Goal: Communication & Community: Answer question/provide support

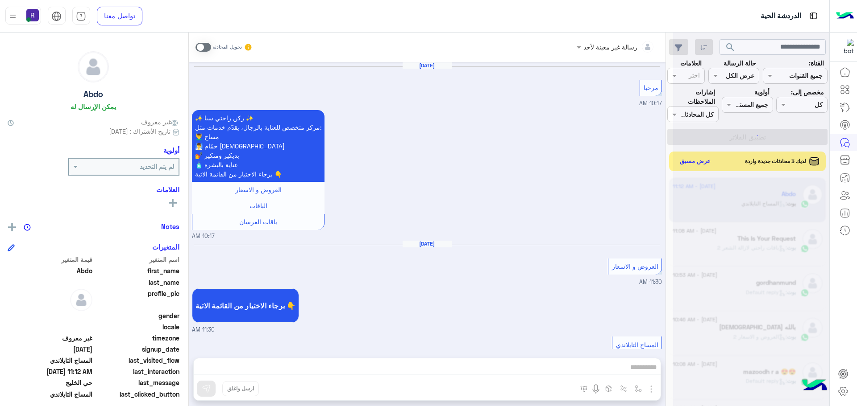
scroll to position [1051, 0]
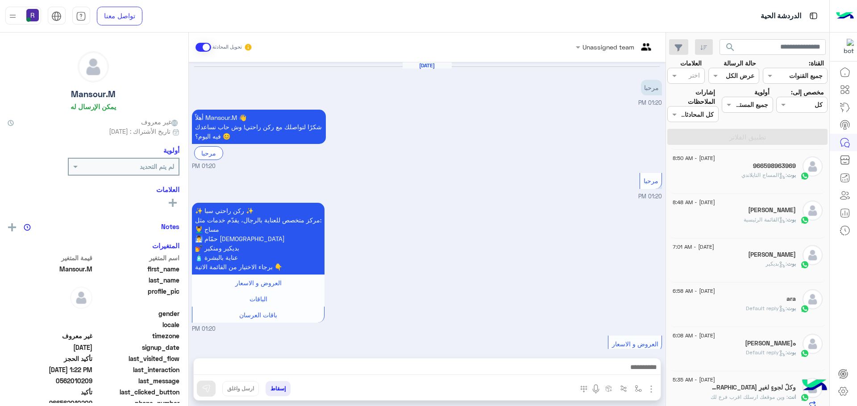
scroll to position [684, 0]
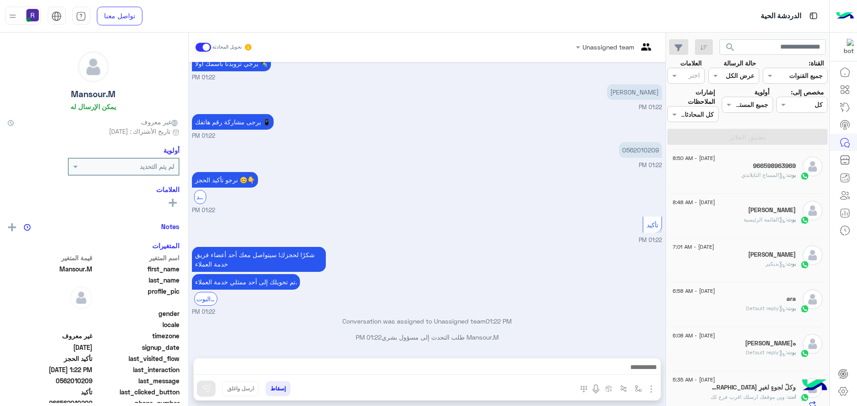
click at [741, 178] on span ": المساج [PERSON_NAME]" at bounding box center [764, 175] width 46 height 7
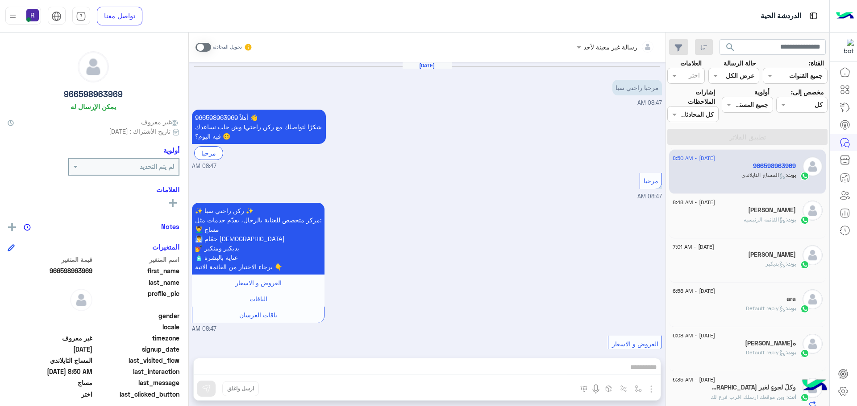
scroll to position [885, 0]
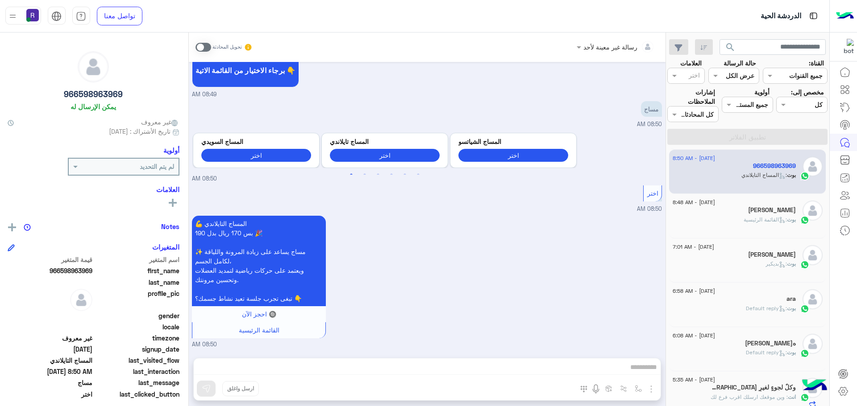
click at [210, 48] on span at bounding box center [203, 47] width 16 height 9
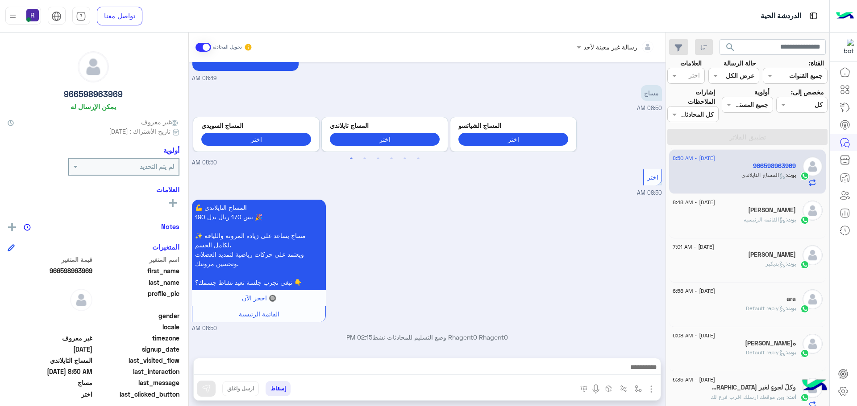
click at [650, 386] on img "button" at bounding box center [651, 389] width 11 height 11
click at [746, 204] on div "[DATE] - 8:48 AM" at bounding box center [733, 204] width 123 height 6
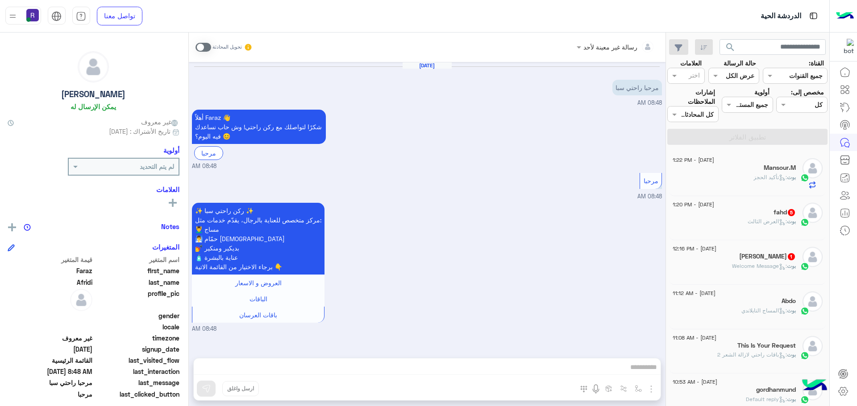
click at [735, 253] on div "ابو عبدالله ايمن 1" at bounding box center [733, 257] width 123 height 9
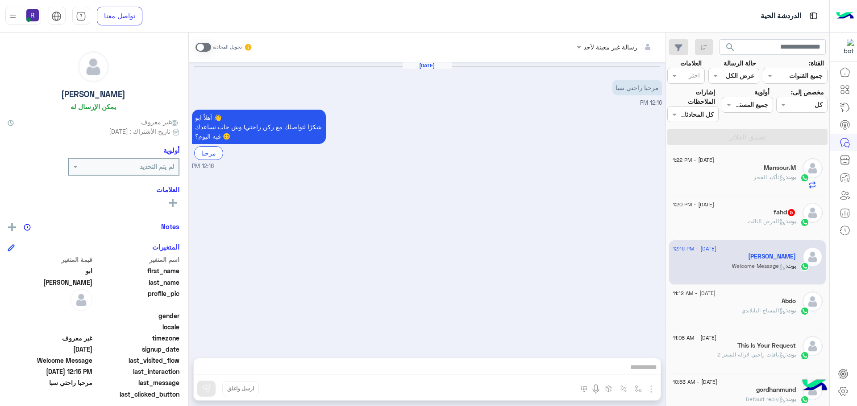
click at [209, 47] on span at bounding box center [203, 47] width 16 height 9
click at [652, 389] on img "button" at bounding box center [651, 389] width 11 height 11
click at [644, 373] on button "الصور" at bounding box center [637, 370] width 38 height 18
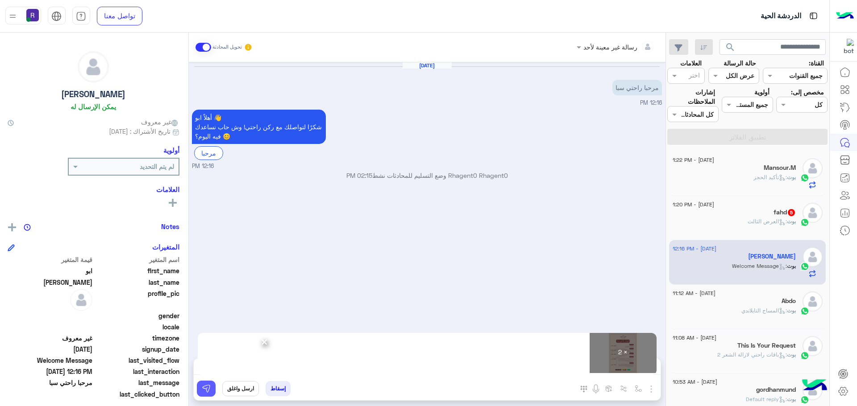
click at [215, 391] on button at bounding box center [206, 389] width 19 height 16
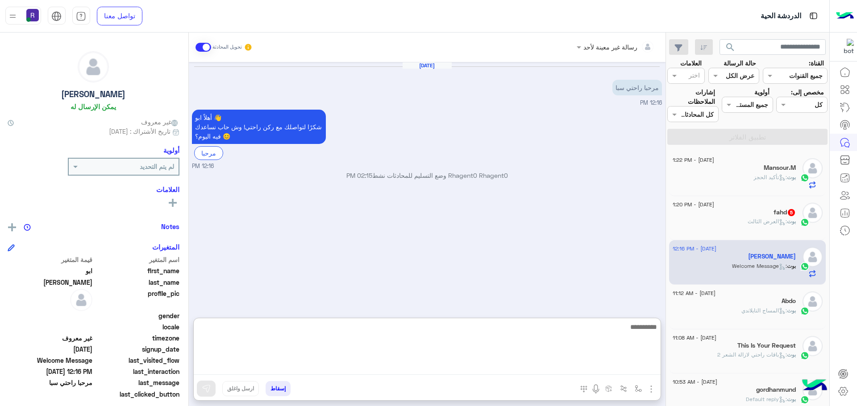
click at [311, 365] on textarea at bounding box center [427, 349] width 467 height 54
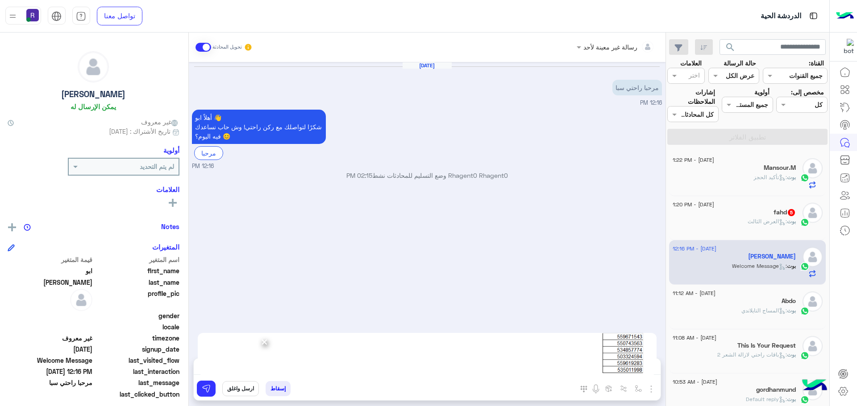
click at [265, 342] on span "×" at bounding box center [264, 342] width 8 height 20
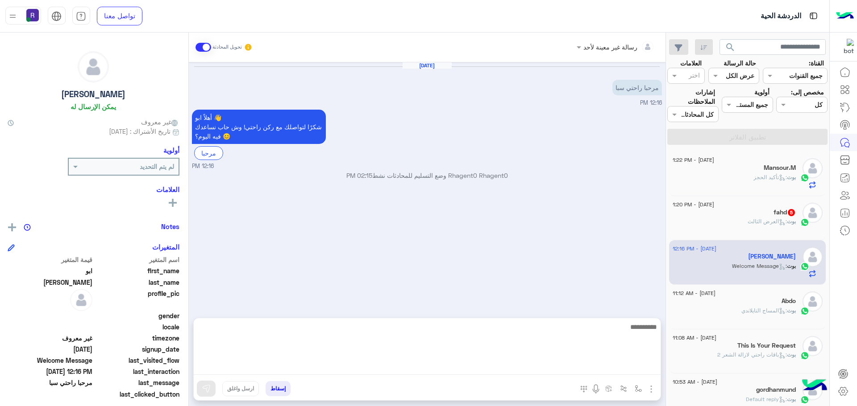
click at [323, 370] on textarea at bounding box center [427, 349] width 467 height 54
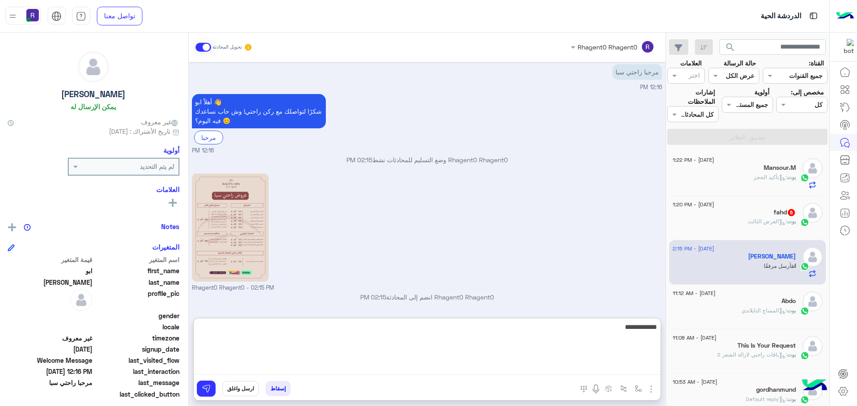
scroll to position [137, 0]
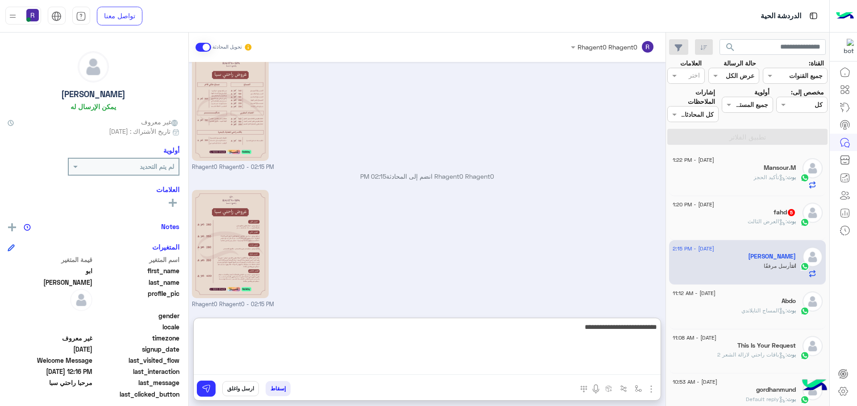
type textarea "**********"
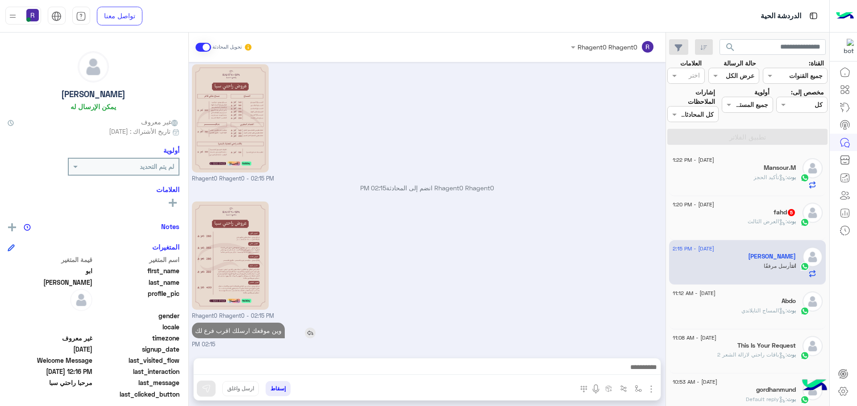
click at [255, 323] on p "وين موقعك ارسلك اقرب فرع لك" at bounding box center [238, 331] width 93 height 16
click at [255, 292] on img at bounding box center [230, 256] width 77 height 108
click at [272, 330] on p "وين موقعك ارسلك اقرب فرع لك" at bounding box center [238, 331] width 93 height 16
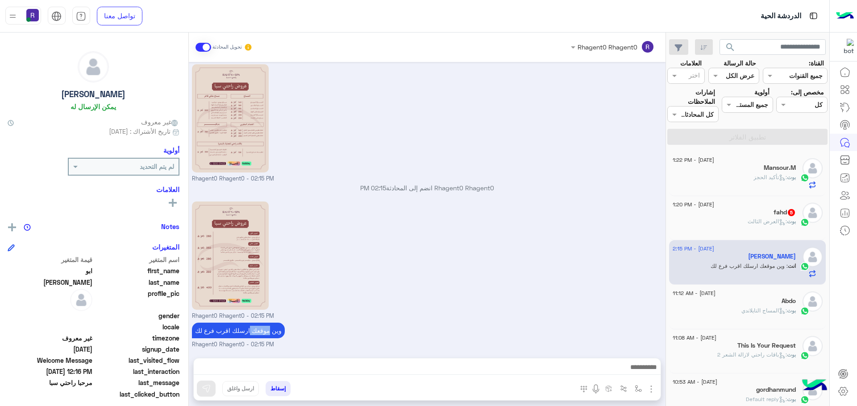
drag, startPoint x: 272, startPoint y: 330, endPoint x: 312, endPoint y: 311, distance: 44.5
click at [326, 293] on div "Rhagent0 Rhagent0 - 02:15 PM" at bounding box center [427, 259] width 470 height 121
click at [244, 330] on p "وين موقعك ارسلك اقرب فرع لك" at bounding box center [238, 331] width 93 height 16
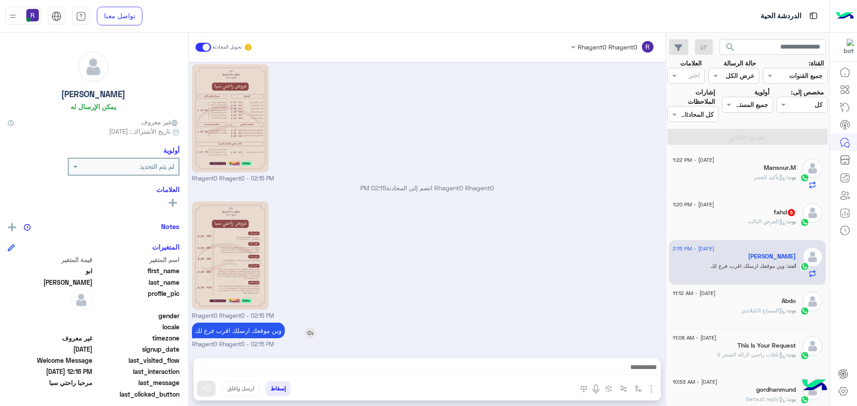
copy app-msgs-text
click at [763, 220] on span ": العرض الثالث" at bounding box center [766, 221] width 39 height 7
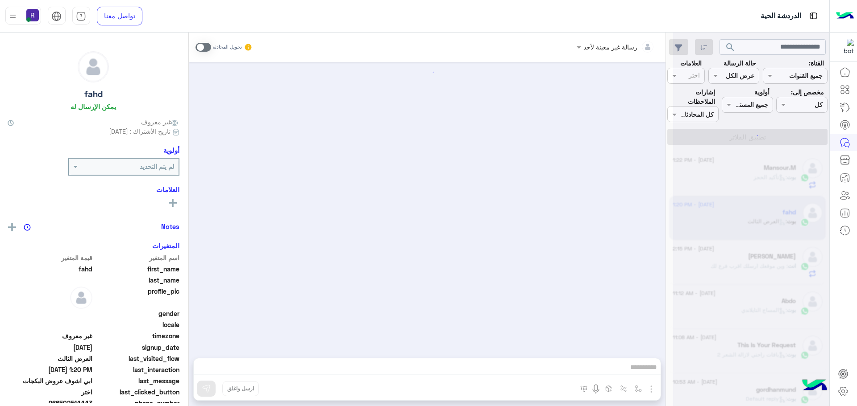
scroll to position [628, 0]
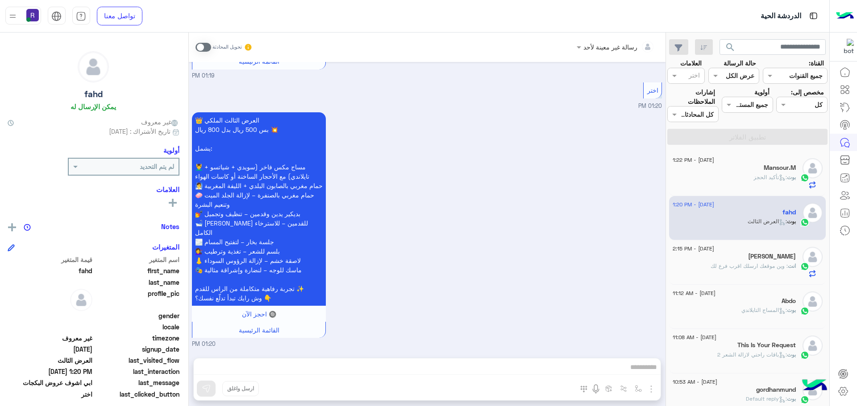
click at [208, 48] on span at bounding box center [203, 47] width 16 height 9
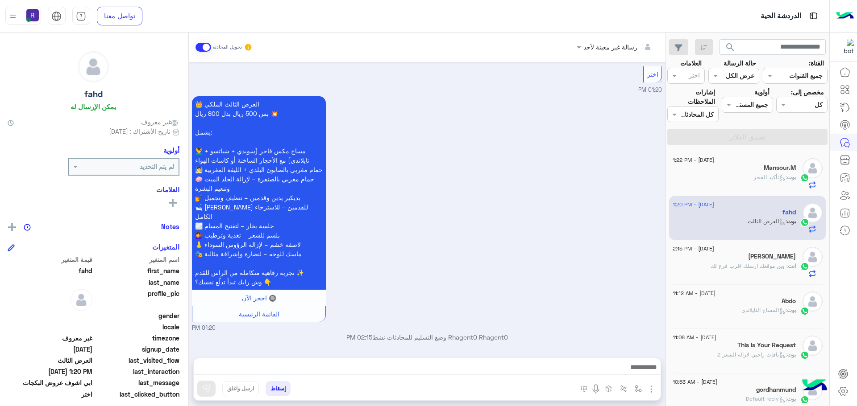
click at [654, 388] on img "button" at bounding box center [651, 389] width 11 height 11
click at [651, 375] on button "الصور" at bounding box center [637, 370] width 38 height 18
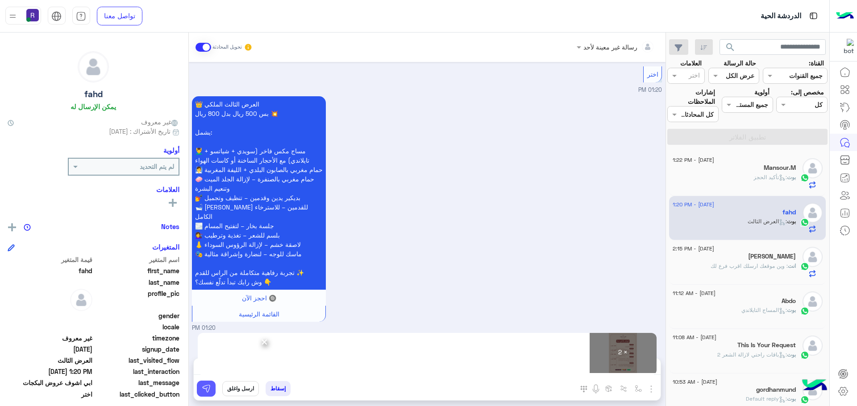
click at [207, 390] on img at bounding box center [206, 389] width 9 height 9
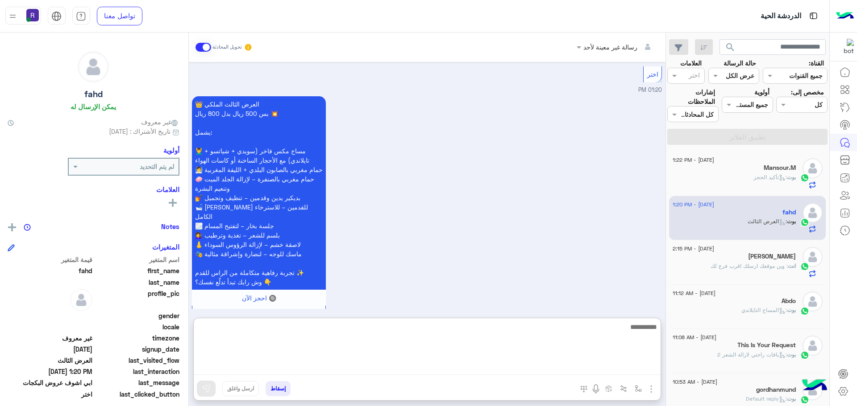
paste textarea "**********"
type textarea "**********"
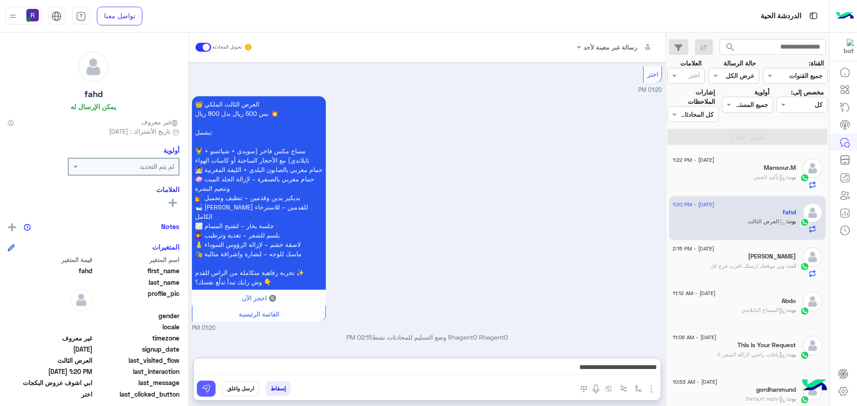
click at [209, 392] on img at bounding box center [206, 389] width 9 height 9
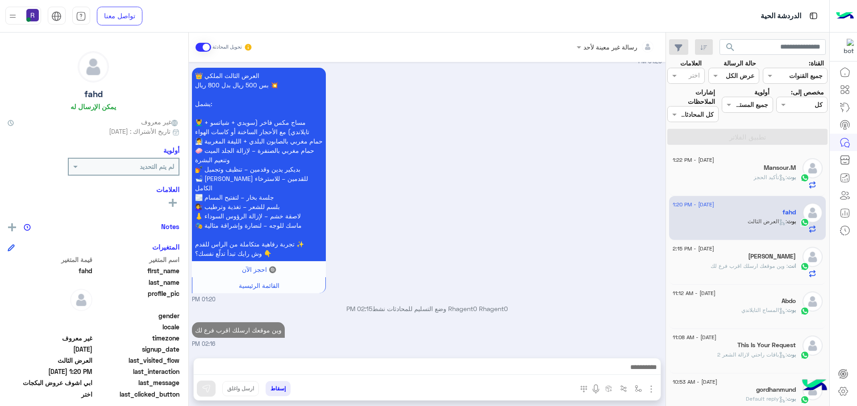
click at [742, 177] on div "بوت : تأكيد الحجز" at bounding box center [733, 182] width 123 height 16
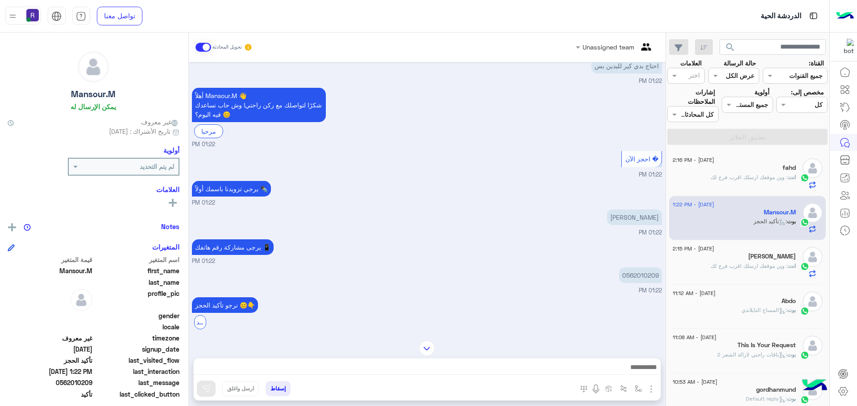
scroll to position [684, 0]
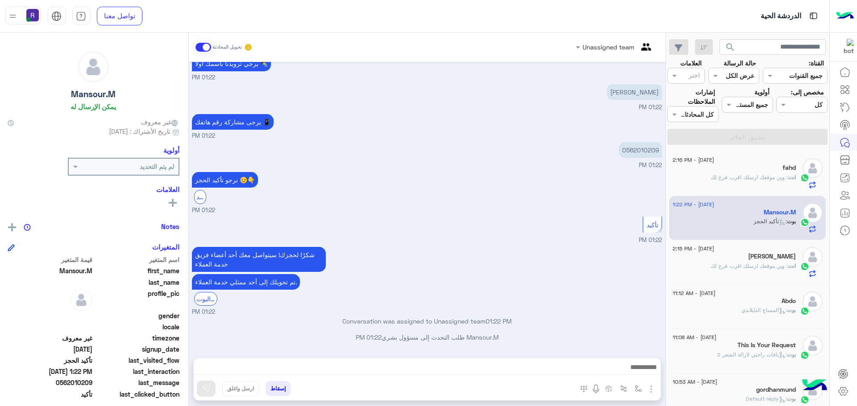
click at [758, 260] on h5 "[PERSON_NAME]" at bounding box center [772, 257] width 48 height 8
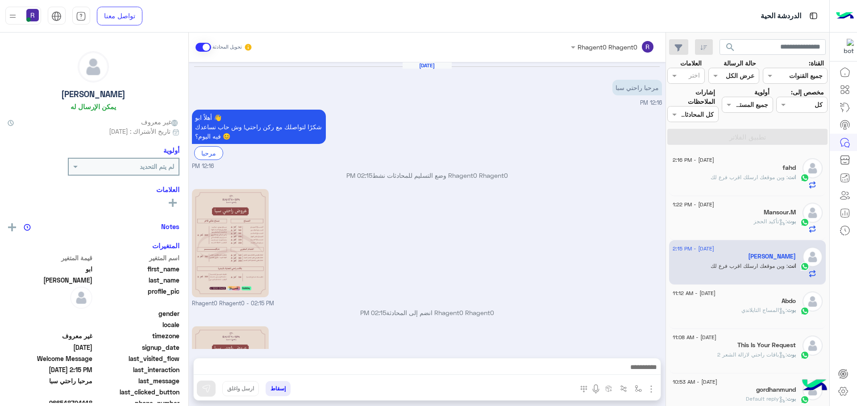
scroll to position [125, 0]
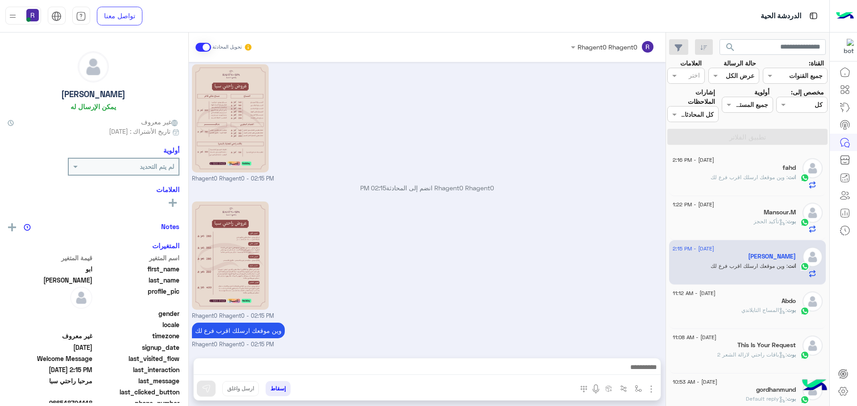
click at [744, 170] on div "fahd" at bounding box center [733, 168] width 123 height 9
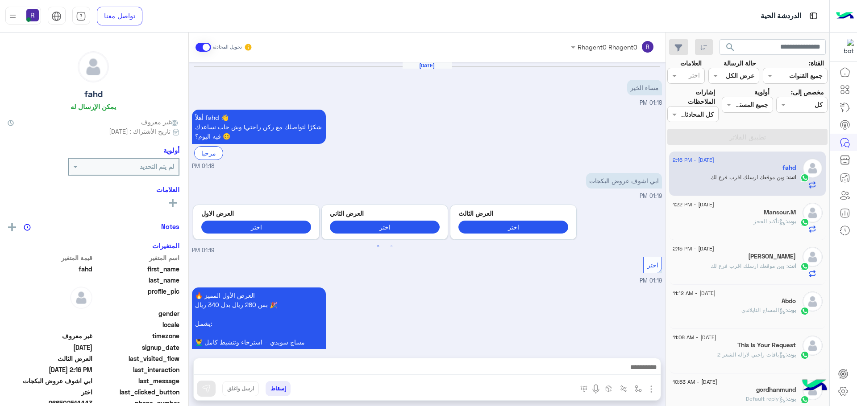
scroll to position [931, 0]
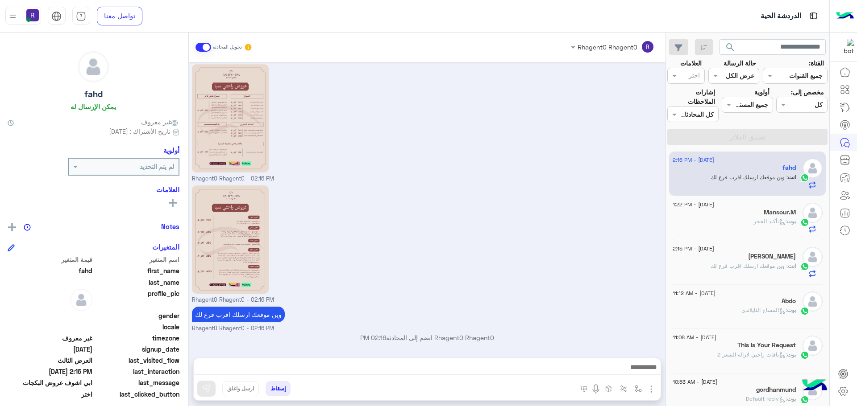
click at [756, 307] on p "بوت : المساج التايلاندي" at bounding box center [768, 311] width 54 height 8
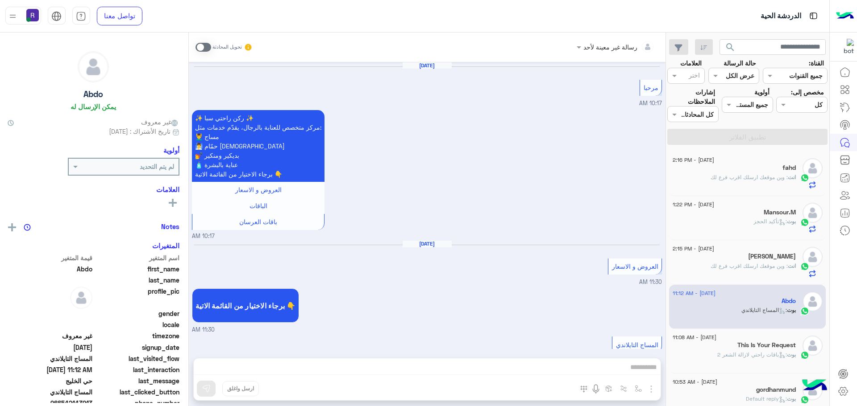
scroll to position [1051, 0]
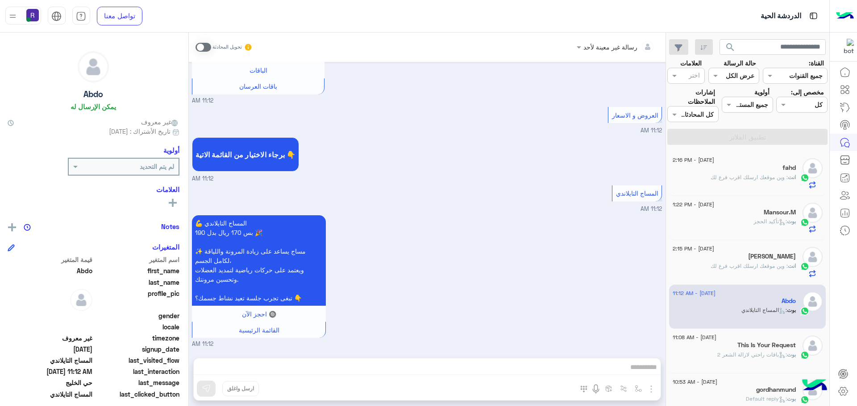
click at [760, 265] on span ": وين موقعك ارسلك اقرب فرع لك" at bounding box center [748, 266] width 77 height 7
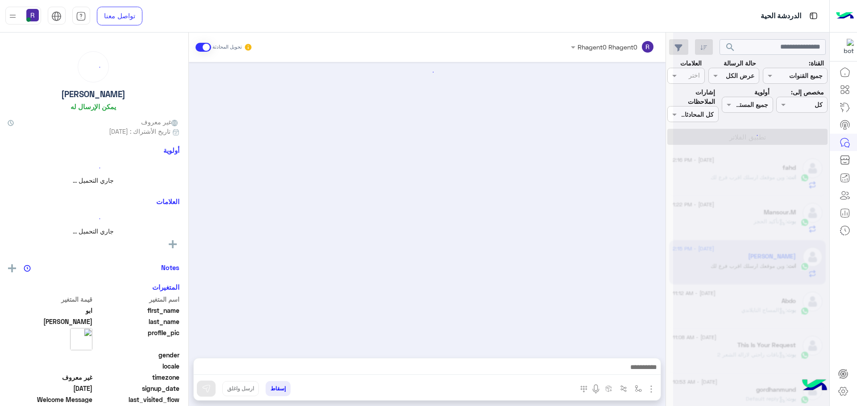
scroll to position [125, 0]
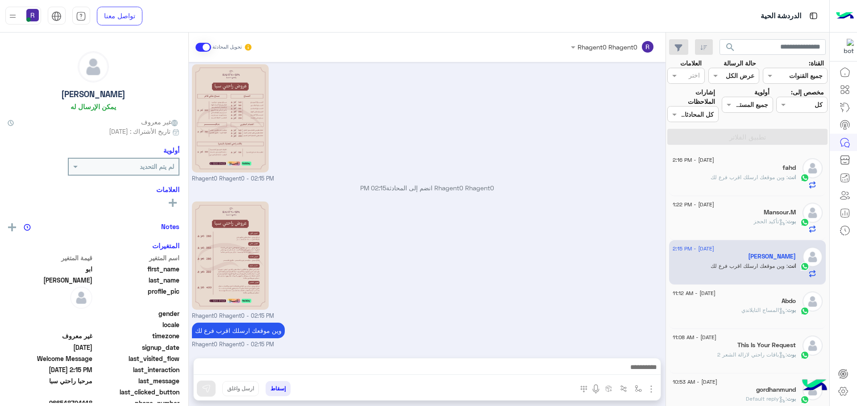
click at [760, 305] on div "Abdo" at bounding box center [733, 302] width 123 height 9
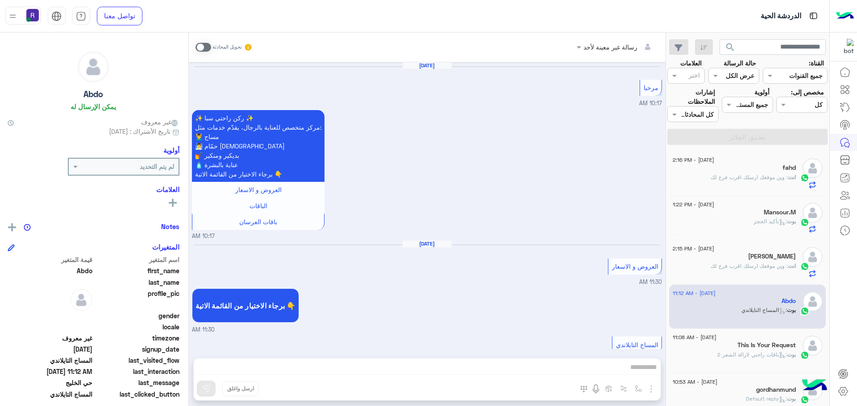
scroll to position [1051, 0]
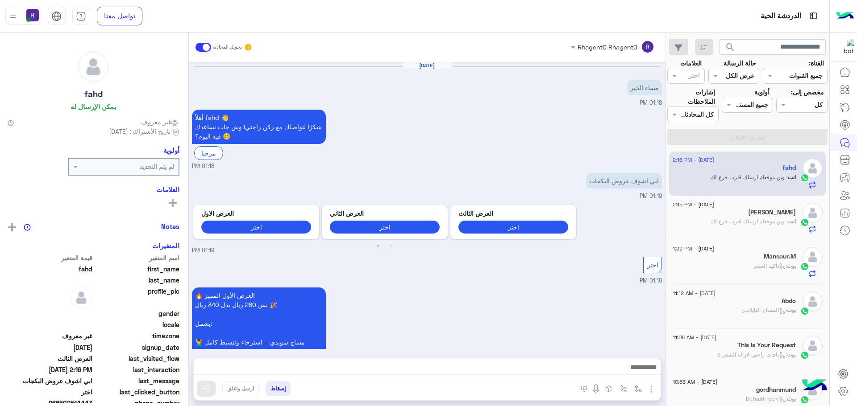
scroll to position [931, 0]
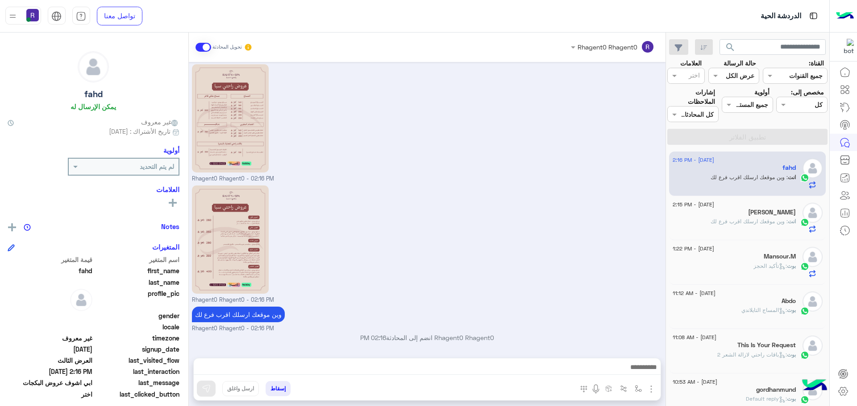
click at [737, 218] on span ": وين موقعك ارسلك اقرب فرع لك" at bounding box center [748, 221] width 77 height 7
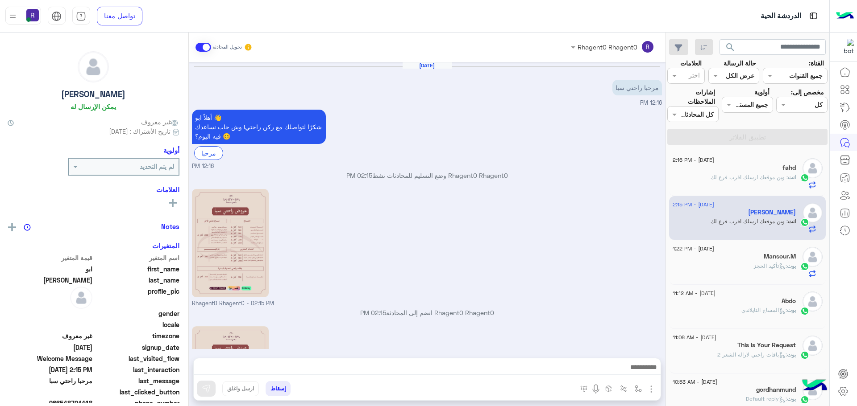
scroll to position [125, 0]
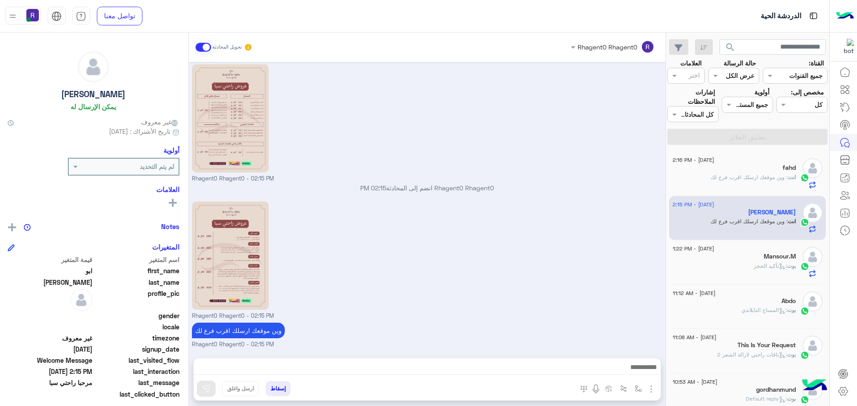
click at [762, 174] on span ": وين موقعك ارسلك اقرب فرع لك" at bounding box center [748, 177] width 77 height 7
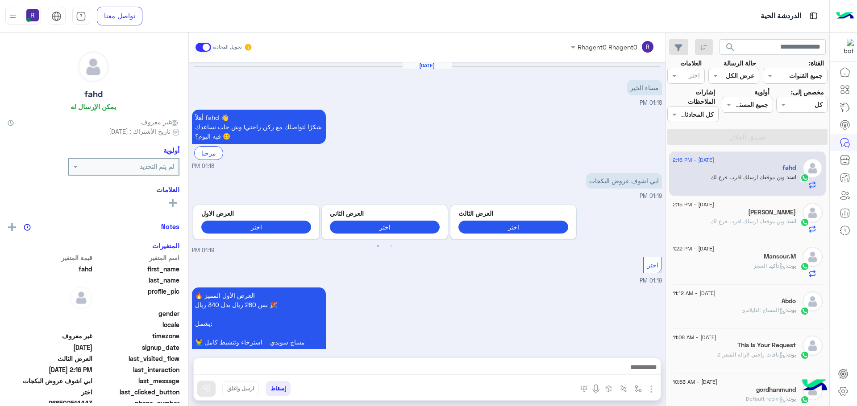
scroll to position [931, 0]
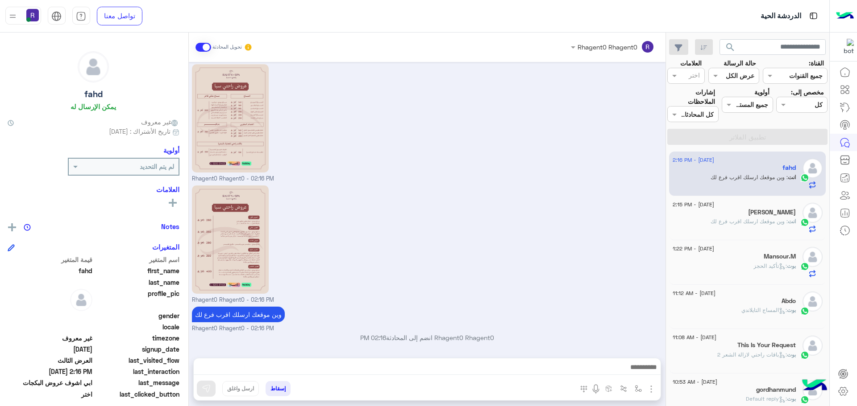
click at [762, 217] on div "[PERSON_NAME]" at bounding box center [733, 213] width 123 height 9
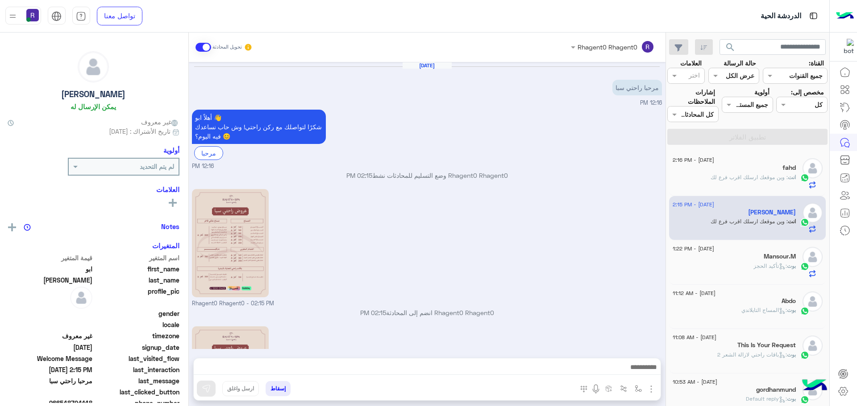
scroll to position [125, 0]
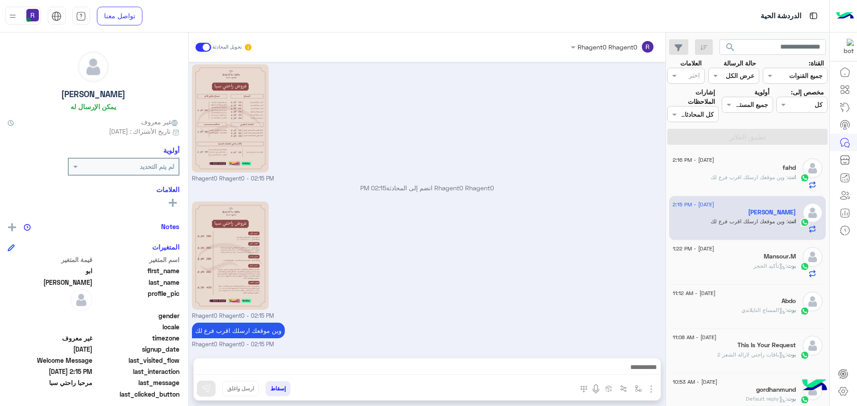
click at [755, 182] on div "انت : وين موقعك ارسلك اقرب فرع لك" at bounding box center [733, 182] width 123 height 16
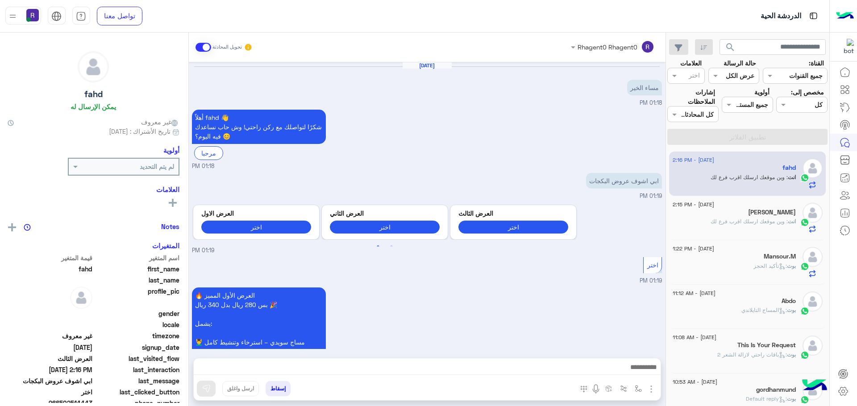
scroll to position [931, 0]
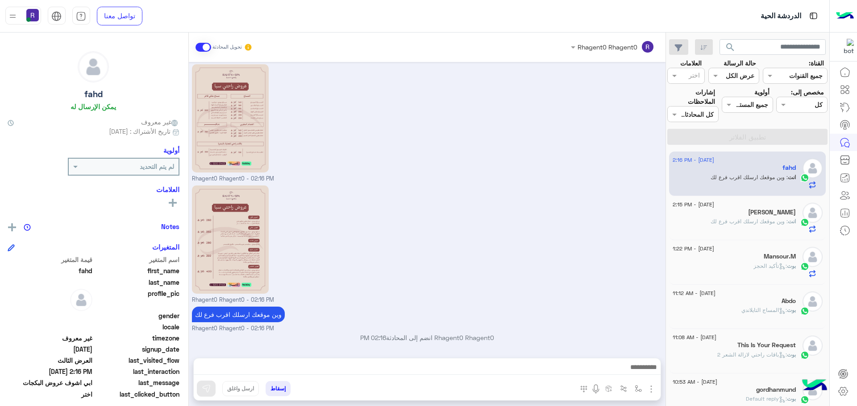
click at [740, 220] on span ": وين موقعك ارسلك اقرب فرع لك" at bounding box center [748, 221] width 77 height 7
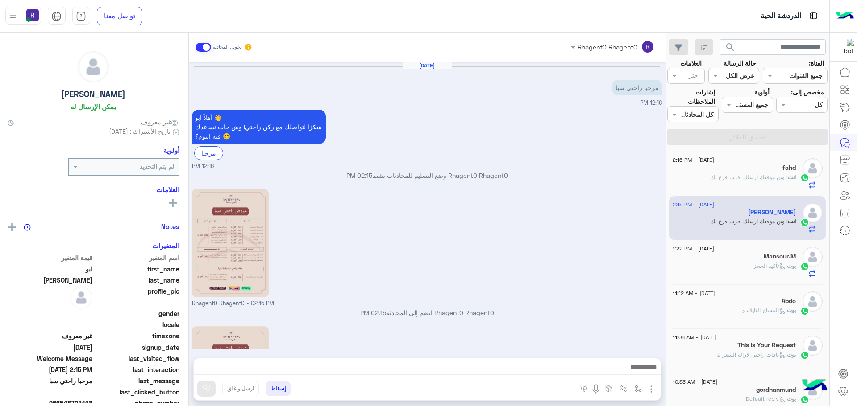
scroll to position [125, 0]
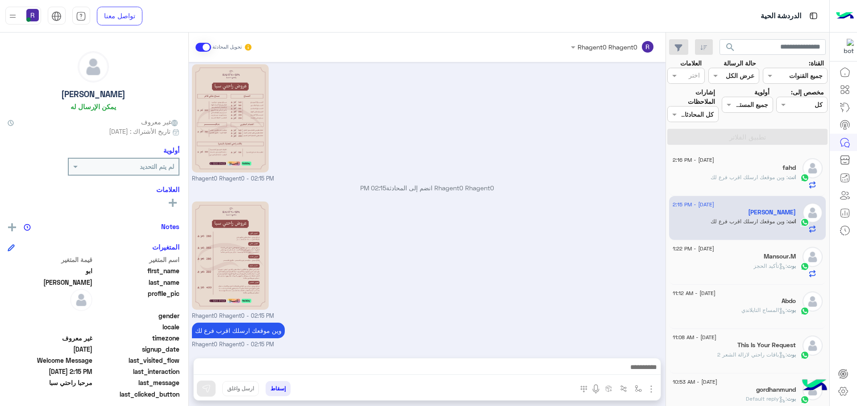
click at [734, 177] on span ": وين موقعك ارسلك اقرب فرع لك" at bounding box center [748, 177] width 77 height 7
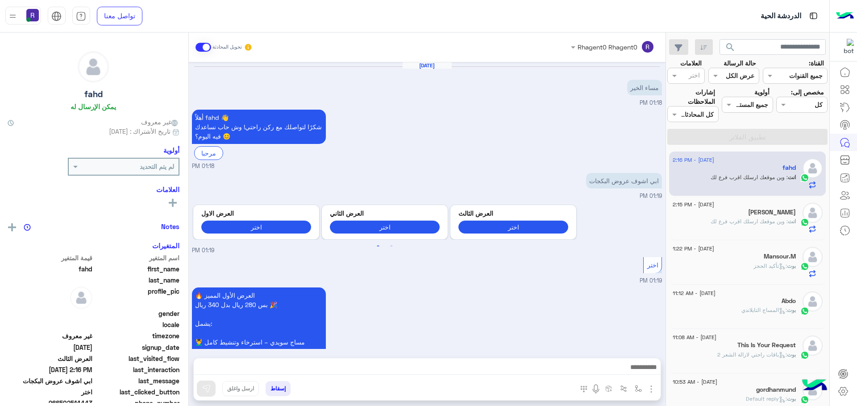
scroll to position [931, 0]
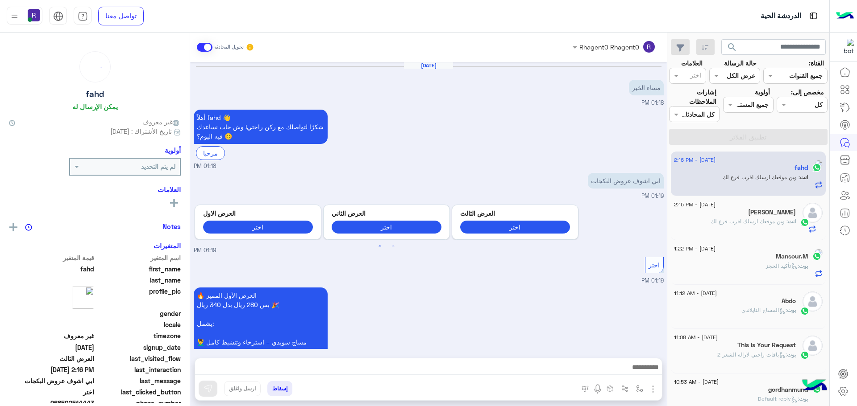
scroll to position [931, 0]
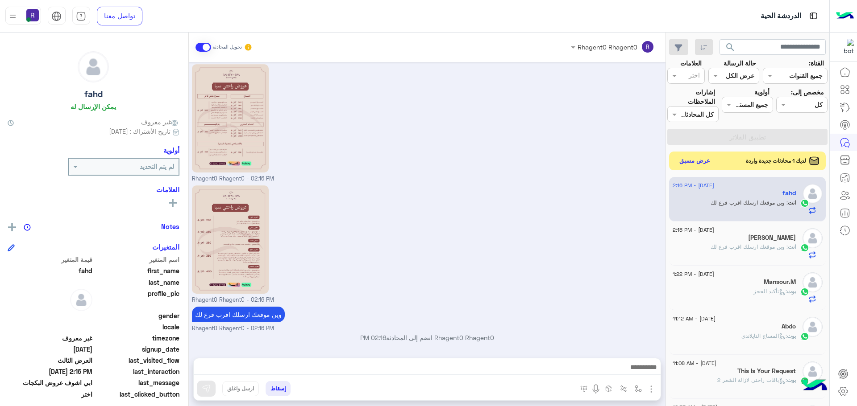
click at [696, 161] on button "عرض مسبق" at bounding box center [694, 161] width 37 height 12
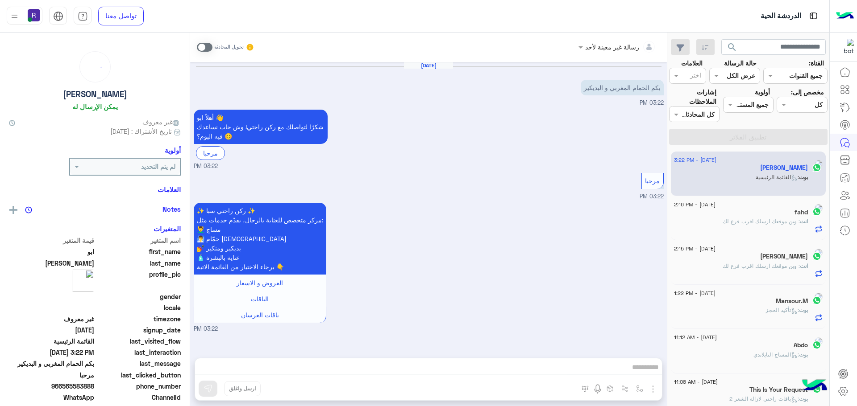
scroll to position [71, 0]
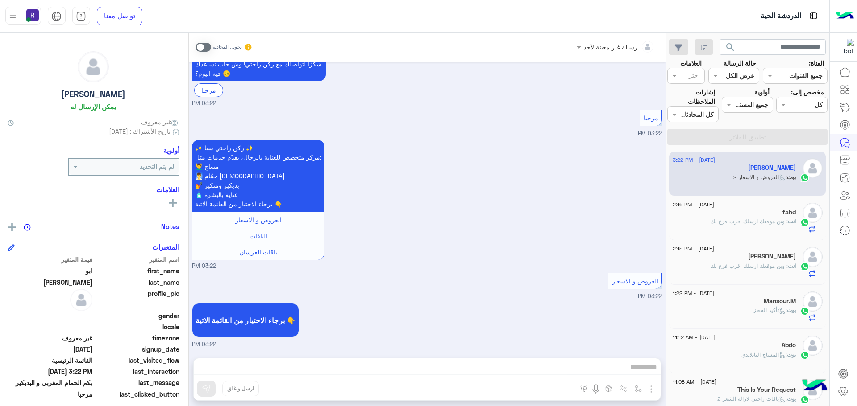
click at [210, 47] on span at bounding box center [203, 47] width 16 height 9
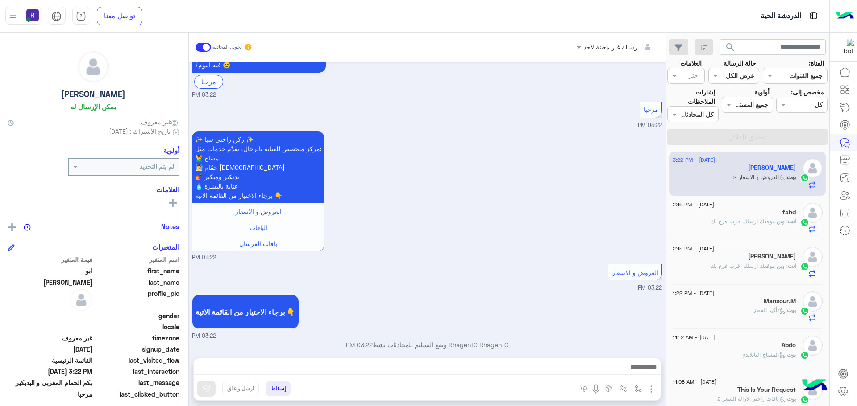
scroll to position [87, 0]
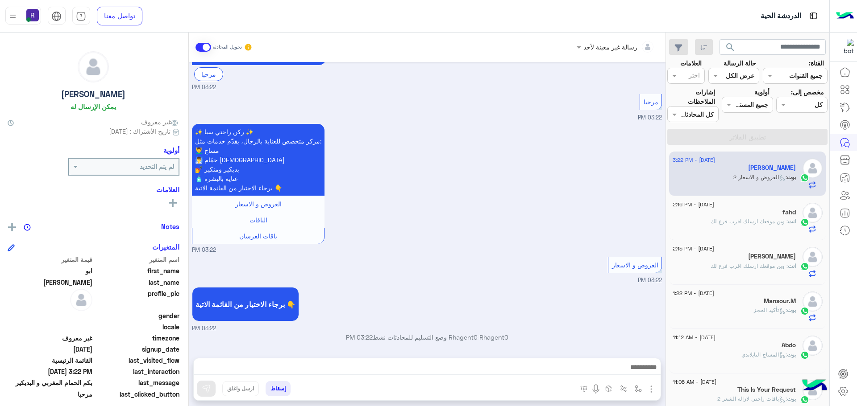
click at [655, 388] on img "button" at bounding box center [651, 389] width 11 height 11
click at [638, 373] on span "الصور" at bounding box center [634, 370] width 17 height 10
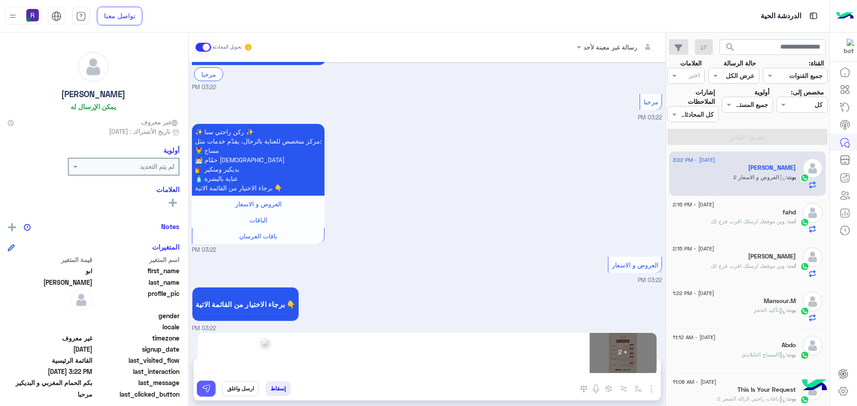
click at [206, 389] on img at bounding box center [206, 389] width 9 height 9
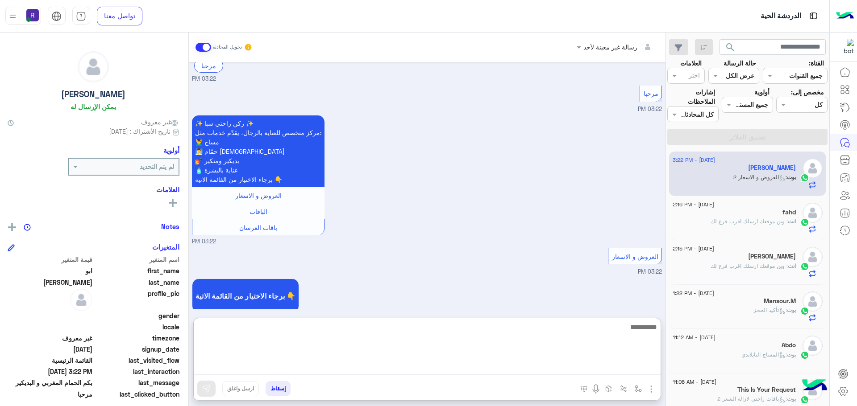
paste textarea "**********"
type textarea "**********"
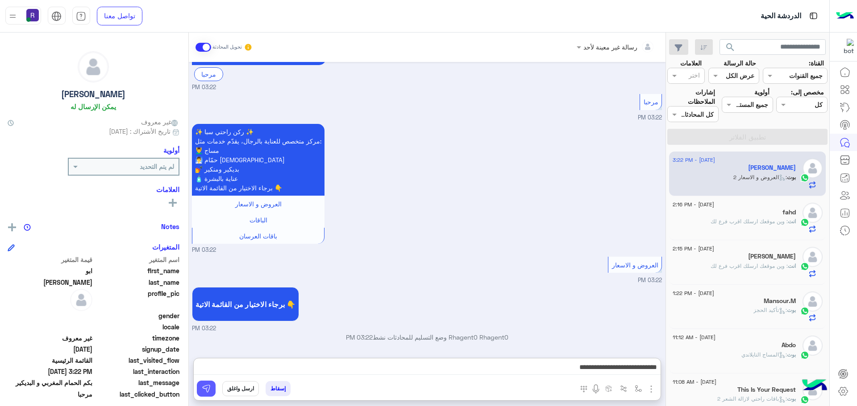
click at [207, 381] on button at bounding box center [206, 389] width 19 height 16
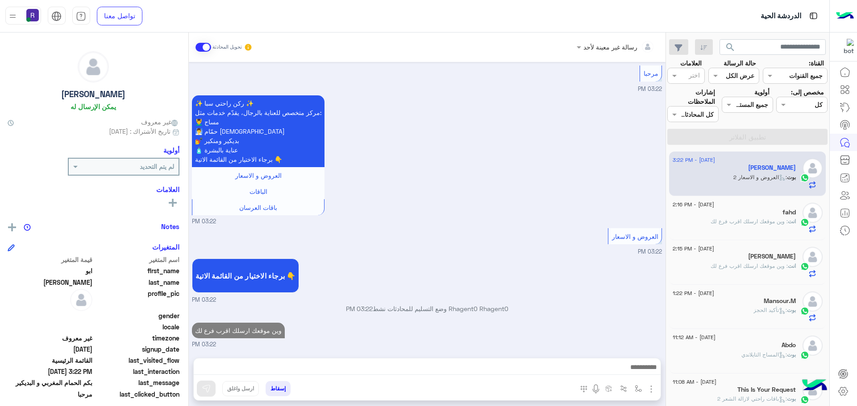
scroll to position [116, 0]
click at [753, 214] on div "fahd" at bounding box center [733, 213] width 123 height 9
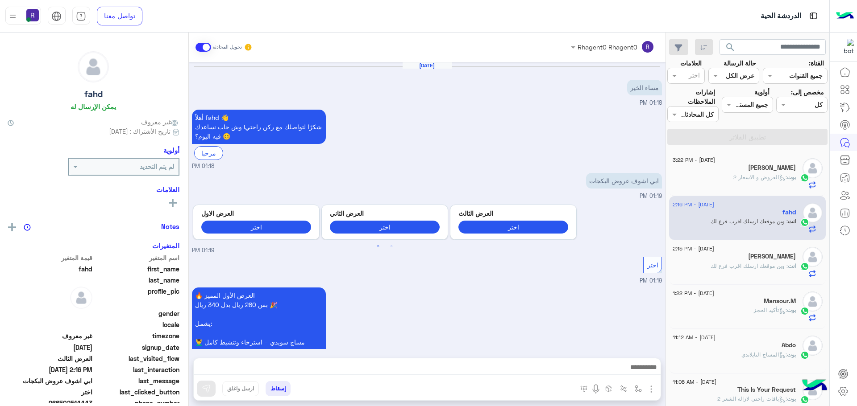
scroll to position [931, 0]
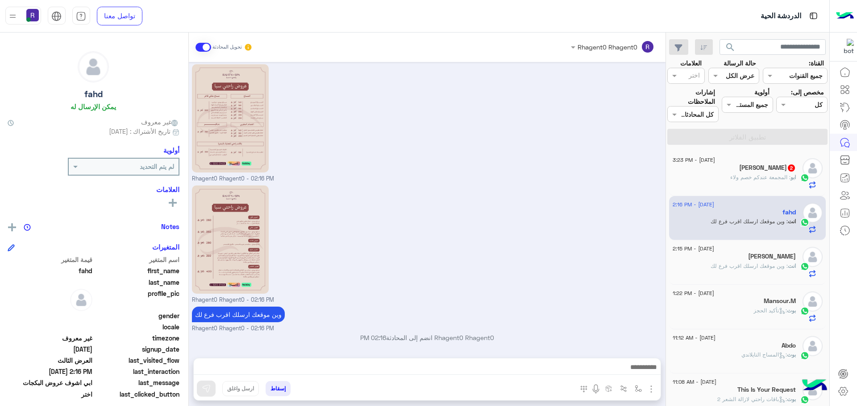
click at [763, 173] on div "ابو منصور 2" at bounding box center [733, 168] width 123 height 9
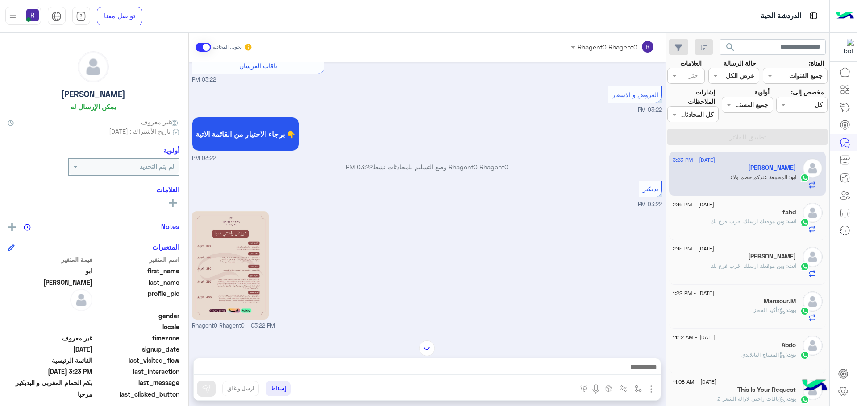
scroll to position [435, 0]
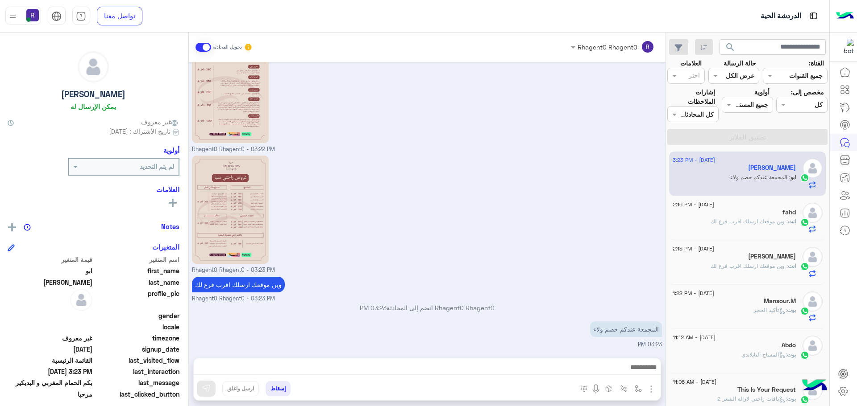
click at [767, 218] on p "انت : وين موقعك ارسلك اقرب فرع لك" at bounding box center [752, 222] width 85 height 8
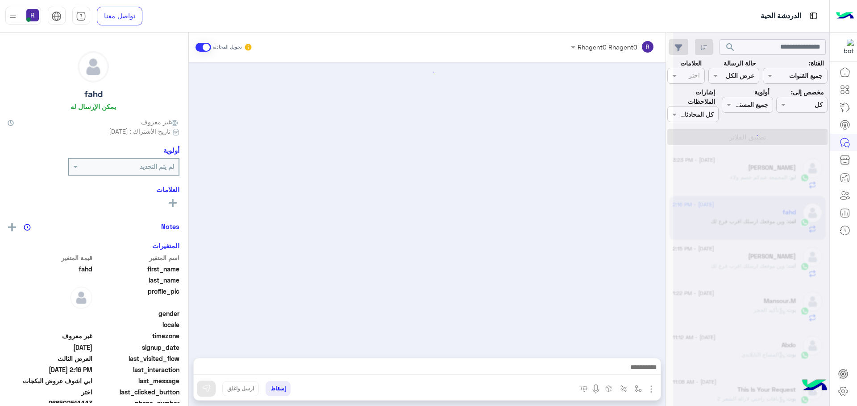
scroll to position [931, 0]
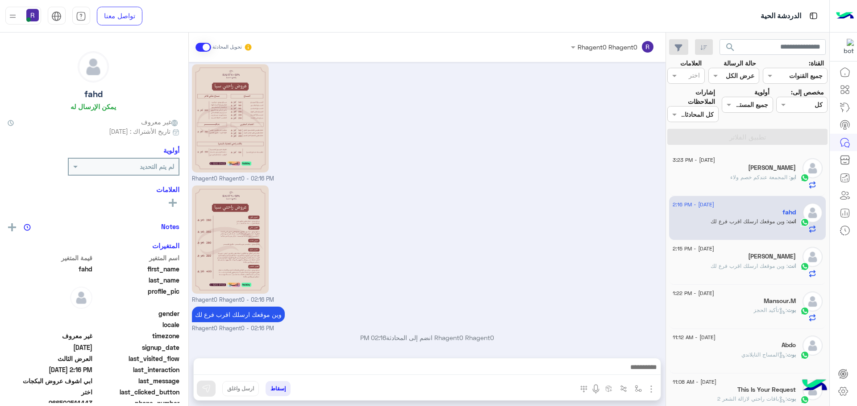
click at [723, 268] on span ": وين موقعك ارسلك اقرب فرع لك" at bounding box center [748, 266] width 77 height 7
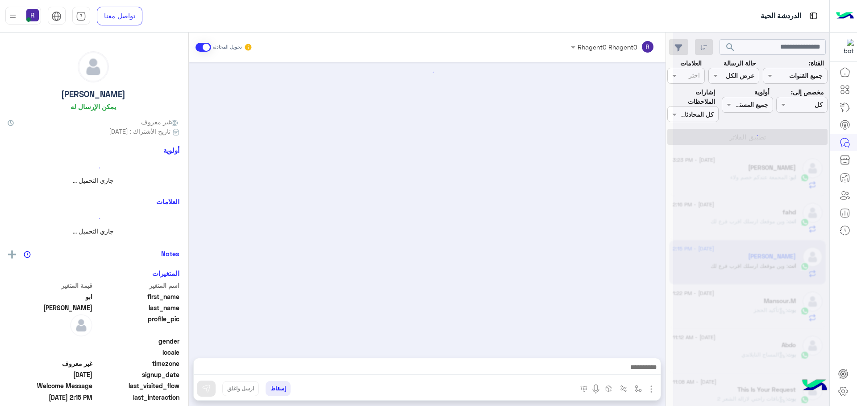
scroll to position [125, 0]
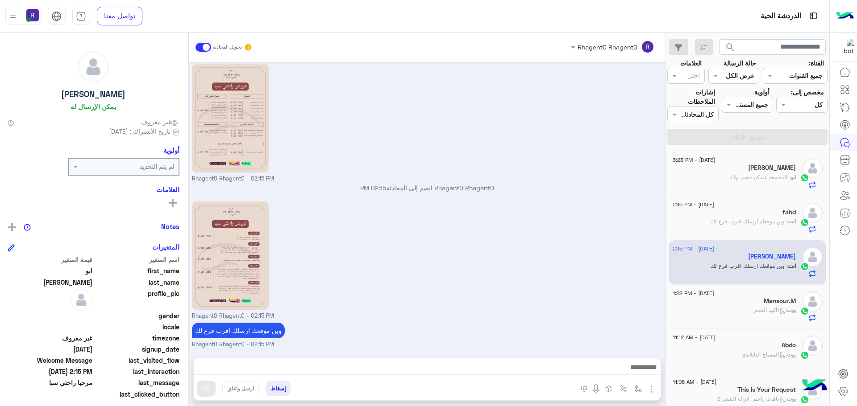
click at [746, 313] on div "بوت : تأكيد الحجز" at bounding box center [733, 315] width 123 height 16
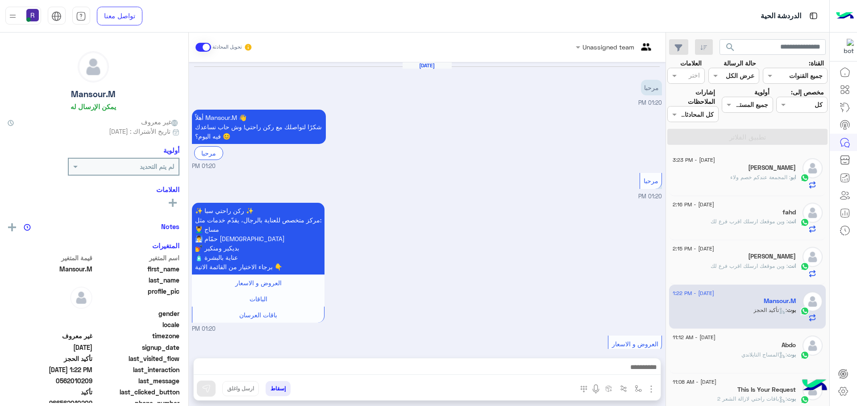
scroll to position [684, 0]
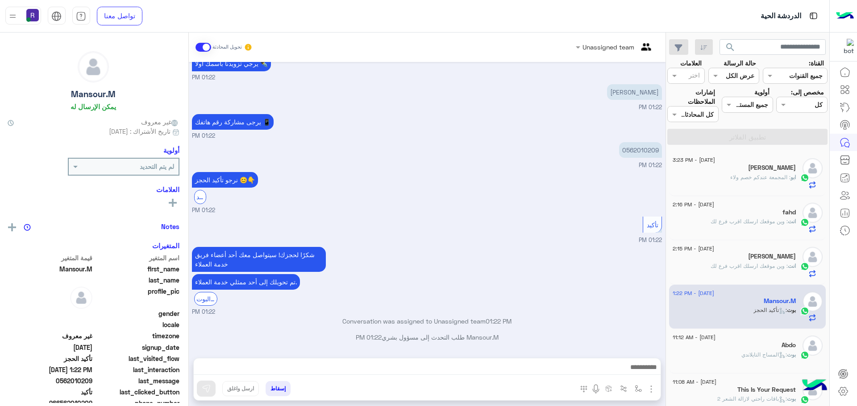
click at [752, 224] on span ": وين موقعك ارسلك اقرب فرع لك" at bounding box center [748, 221] width 77 height 7
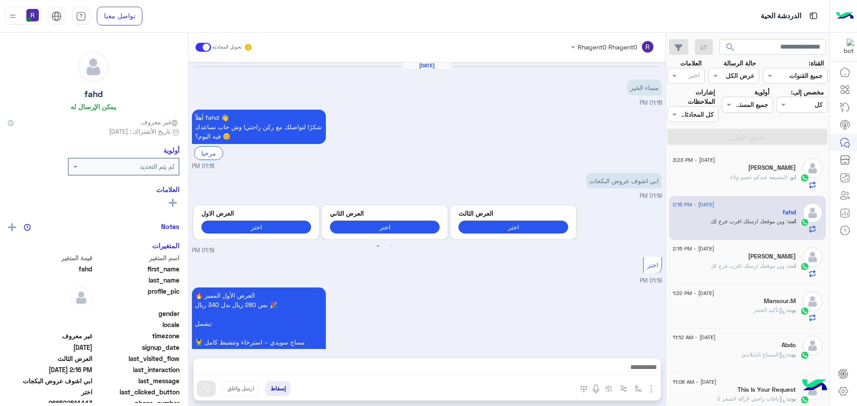
scroll to position [931, 0]
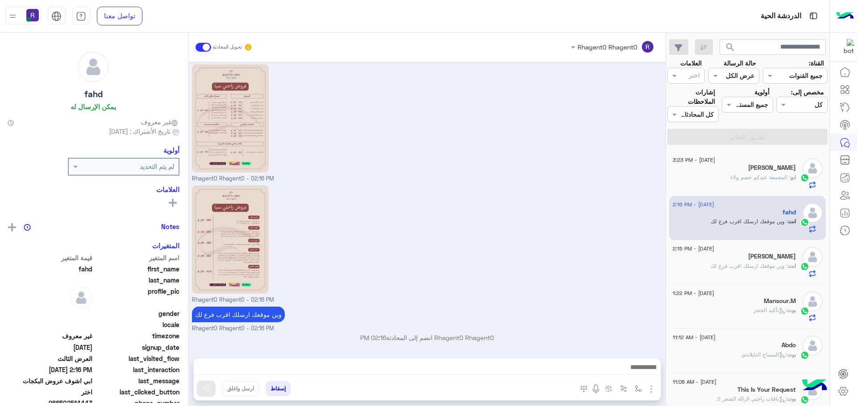
click at [764, 267] on span ": وين موقعك ارسلك اقرب فرع لك" at bounding box center [748, 266] width 77 height 7
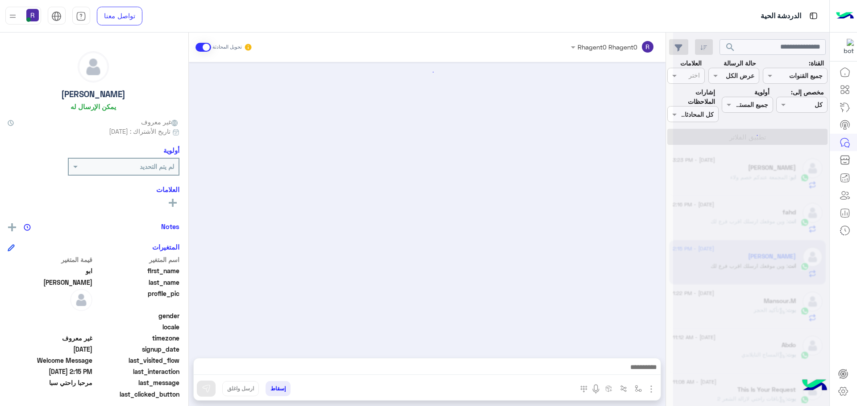
scroll to position [125, 0]
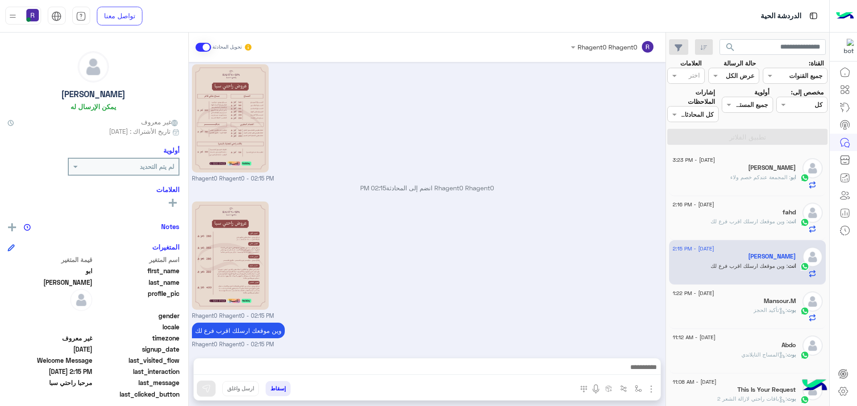
click at [741, 179] on span ": المجمعة عندكم خصم ولاء" at bounding box center [760, 177] width 60 height 7
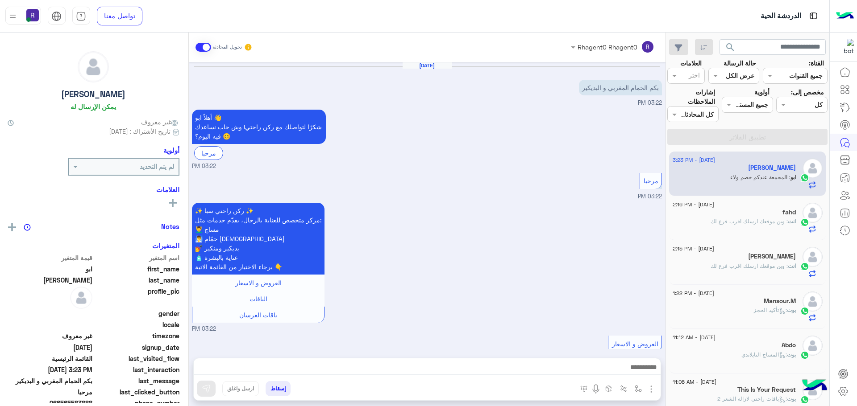
scroll to position [435, 0]
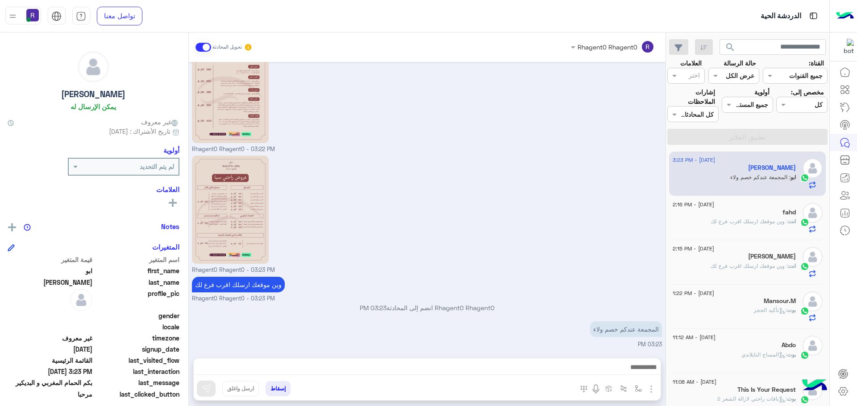
click at [715, 220] on span ": وين موقعك ارسلك اقرب فرع لك" at bounding box center [748, 221] width 77 height 7
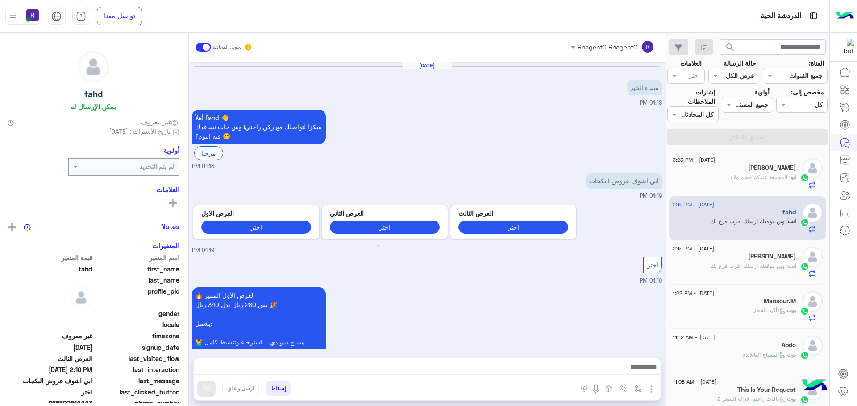
scroll to position [931, 0]
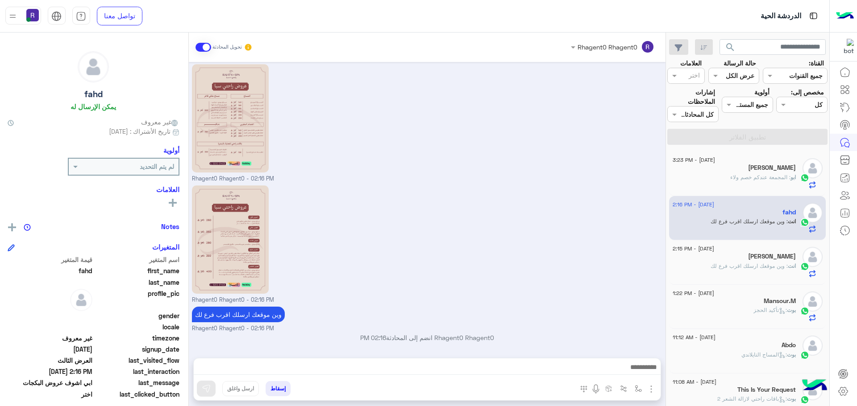
click at [738, 264] on span ": وين موقعك ارسلك اقرب فرع لك" at bounding box center [748, 266] width 77 height 7
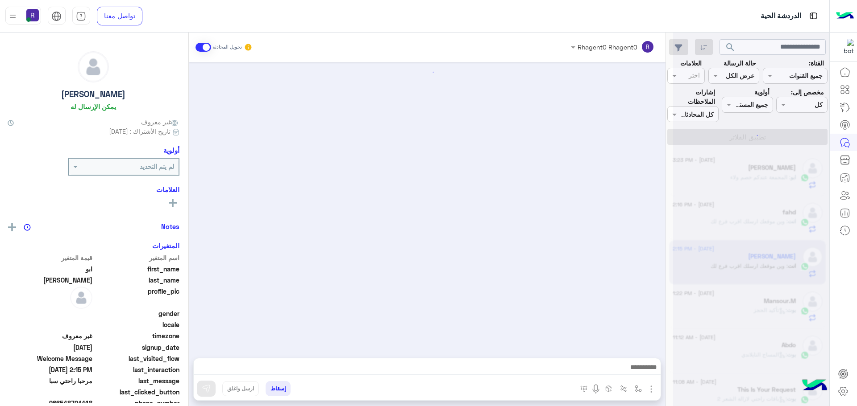
scroll to position [125, 0]
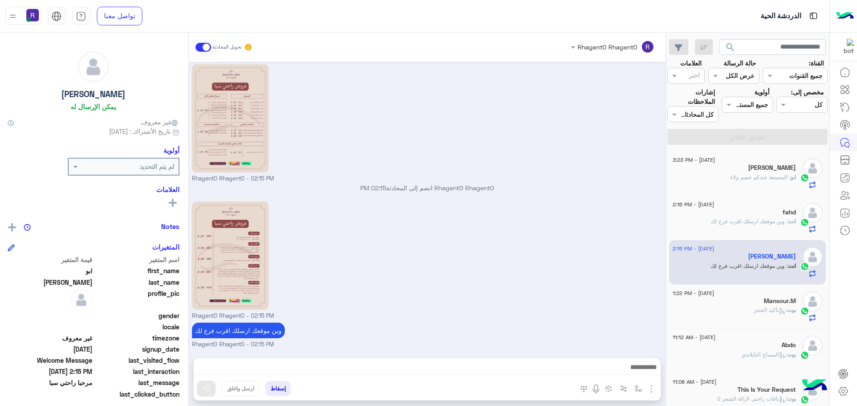
click at [761, 174] on span ": المجمعة عندكم خصم ولاء" at bounding box center [760, 177] width 60 height 7
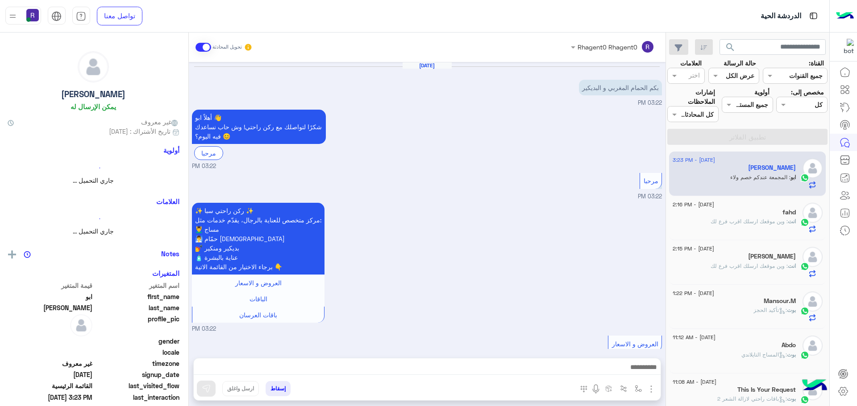
scroll to position [435, 0]
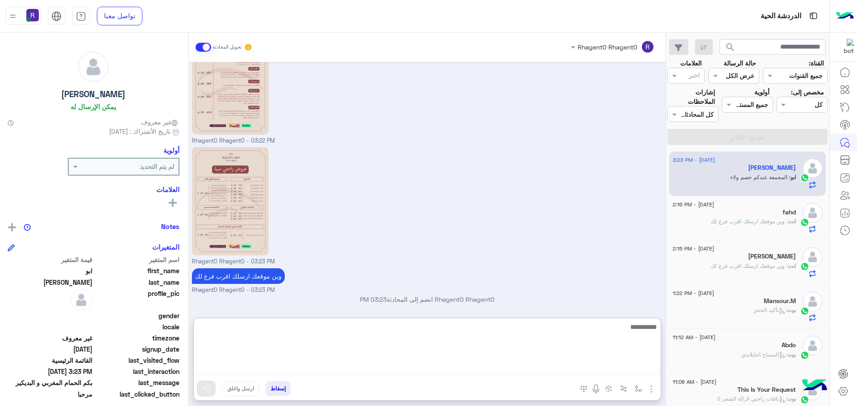
click at [552, 366] on textarea at bounding box center [427, 349] width 467 height 54
type textarea "**********"
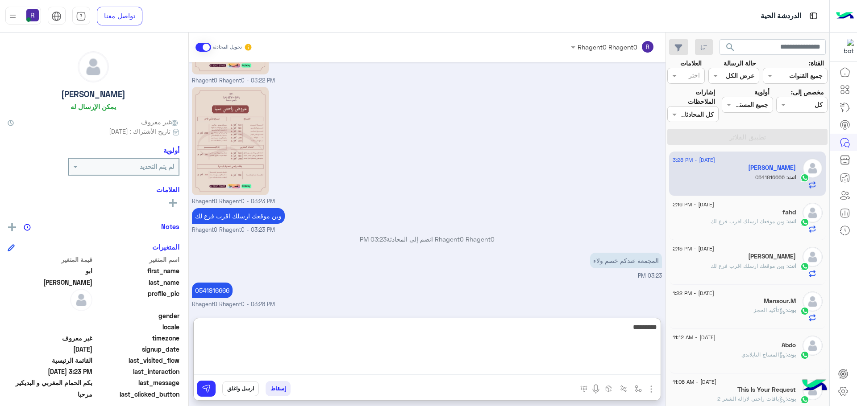
type textarea "*********"
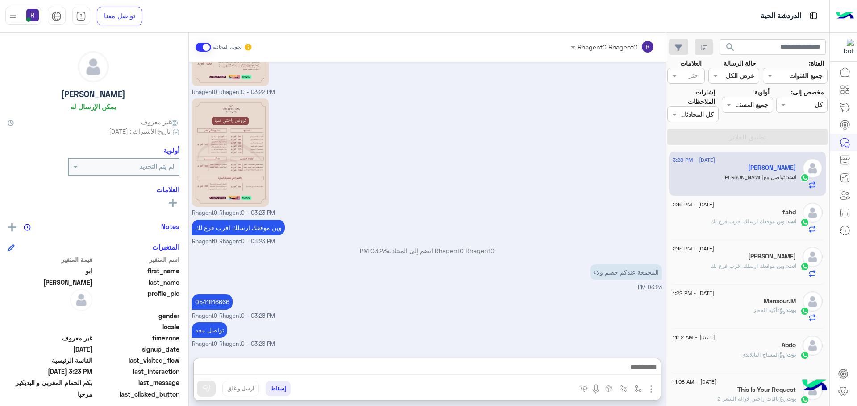
click at [565, 284] on div "Sep 6, 2025 بكم الحمام المغربي و البديكير 03:22 PM أهلاً ابو 👋 شكرًا لتواصلك مع…" at bounding box center [427, 205] width 477 height 287
click at [727, 213] on div "fahd" at bounding box center [733, 213] width 123 height 9
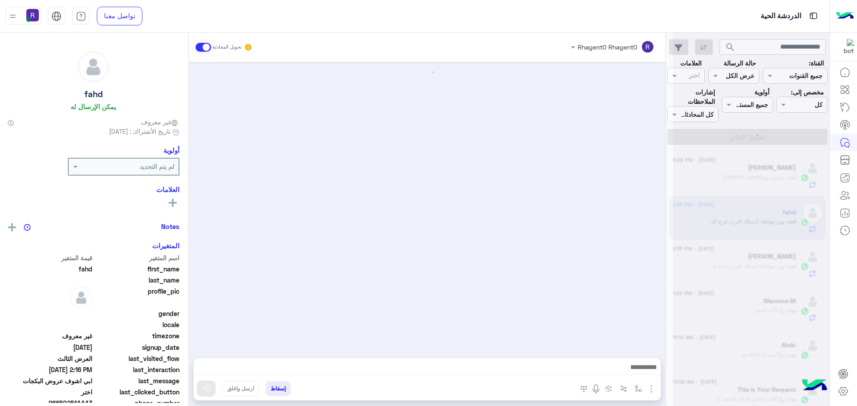
scroll to position [931, 0]
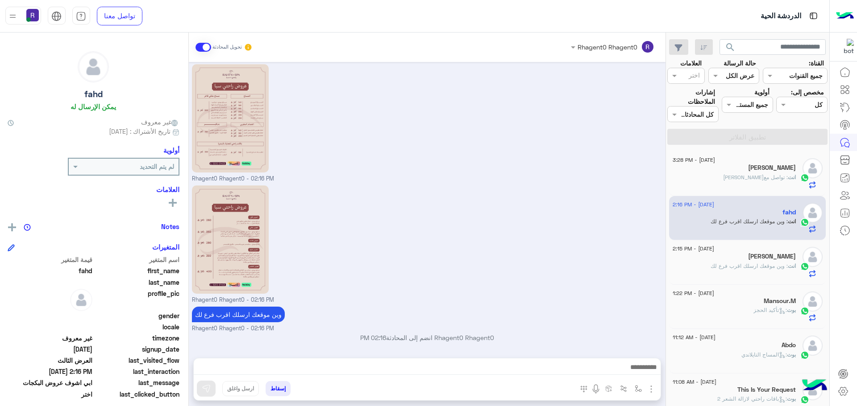
click at [757, 265] on span ": وين موقعك ارسلك اقرب فرع لك" at bounding box center [748, 266] width 77 height 7
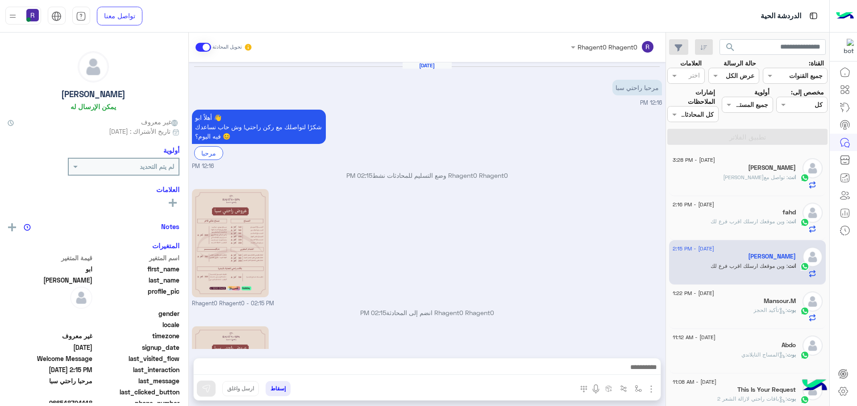
scroll to position [125, 0]
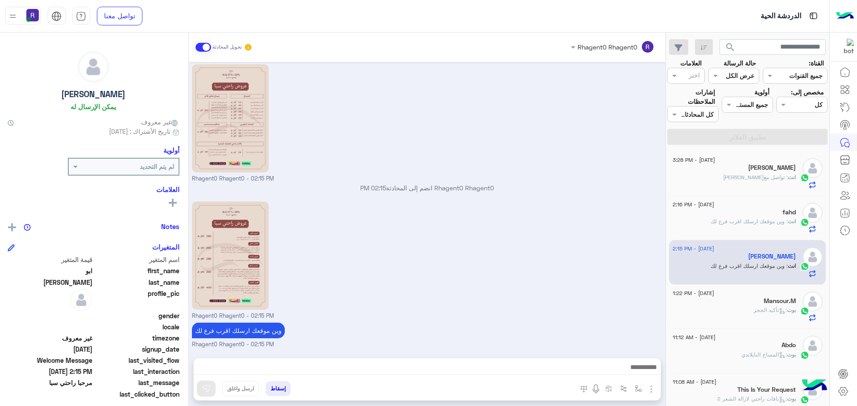
click at [733, 179] on div "انت : تواصل معه" at bounding box center [733, 182] width 123 height 16
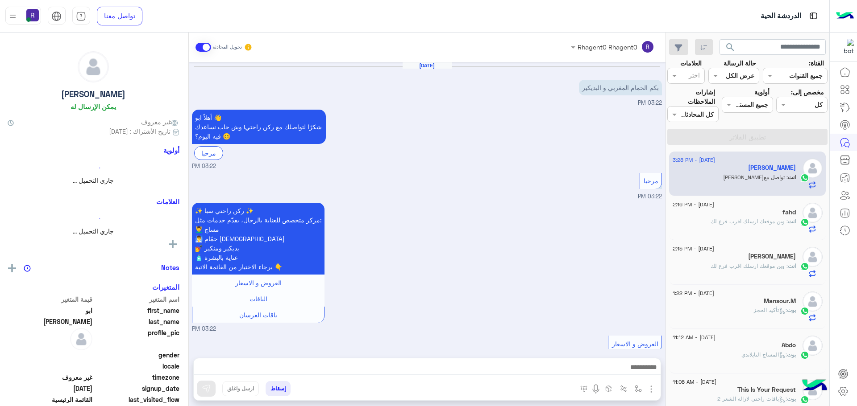
scroll to position [492, 0]
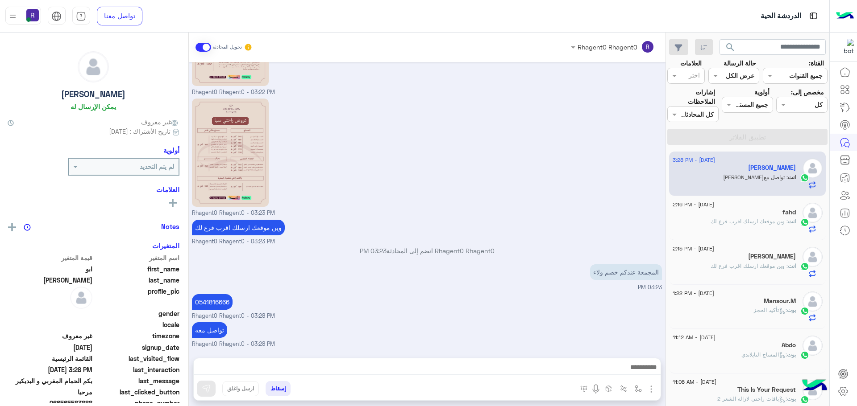
click at [757, 220] on span ": وين موقعك ارسلك اقرب فرع لك" at bounding box center [748, 221] width 77 height 7
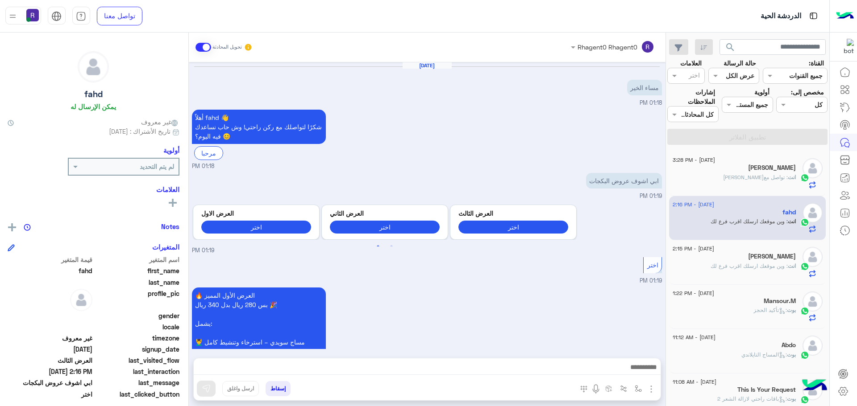
scroll to position [931, 0]
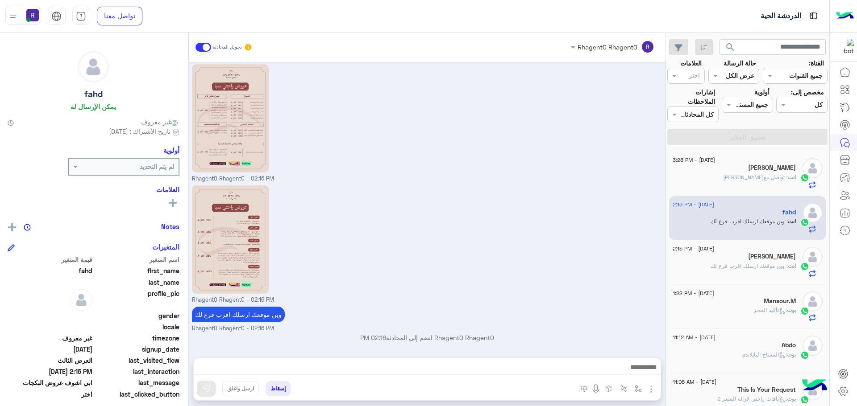
click at [732, 259] on div "[PERSON_NAME]" at bounding box center [733, 257] width 123 height 9
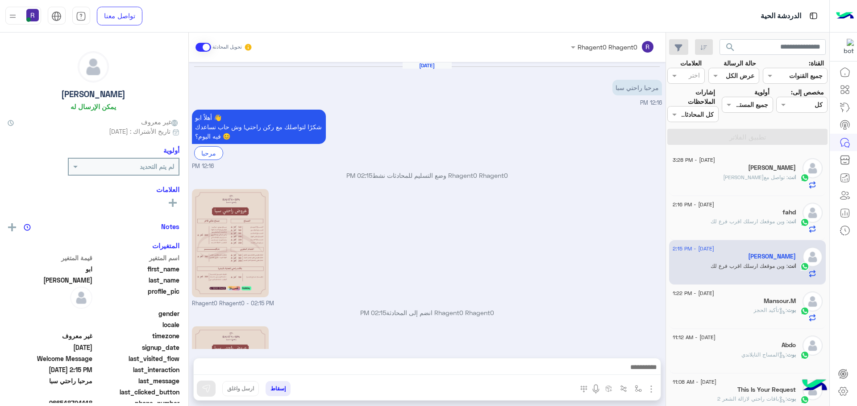
scroll to position [125, 0]
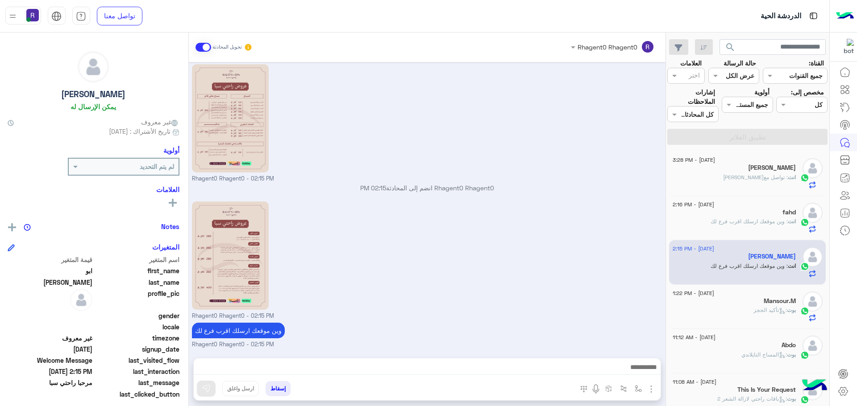
click at [744, 179] on div "انت : تواصل معه" at bounding box center [733, 182] width 123 height 16
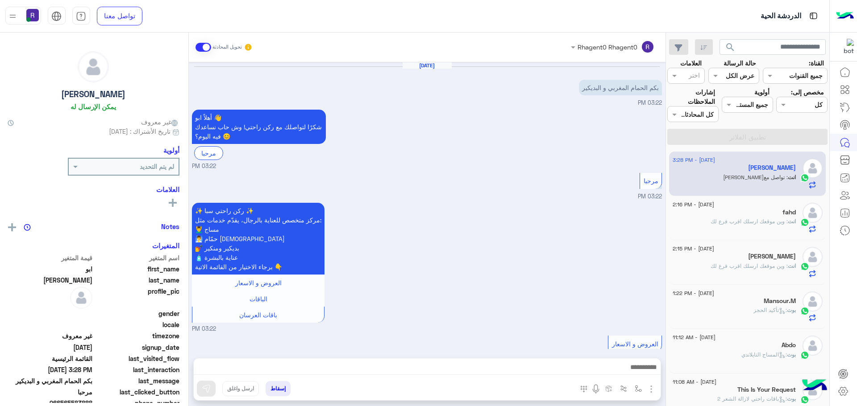
scroll to position [492, 0]
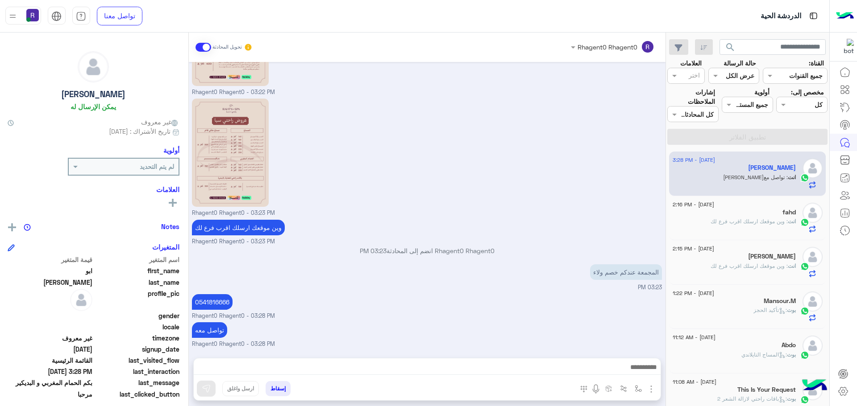
click at [751, 220] on span ": وين موقعك ارسلك اقرب فرع لك" at bounding box center [748, 221] width 77 height 7
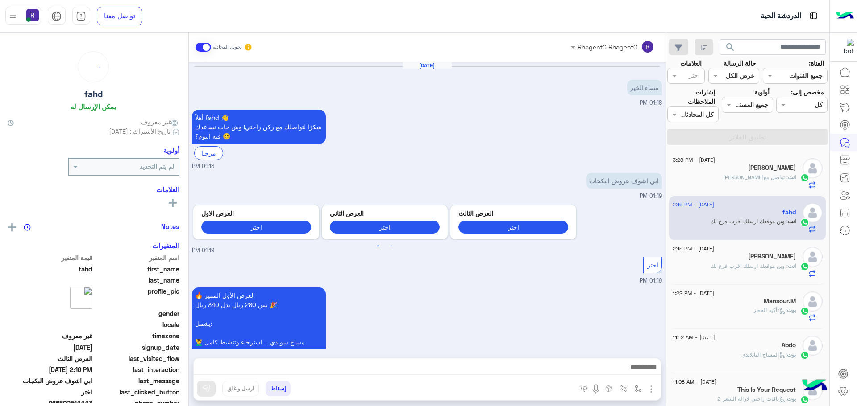
scroll to position [931, 0]
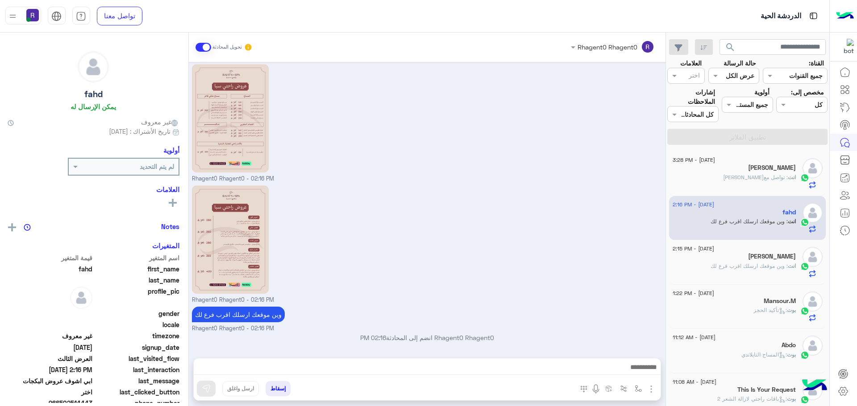
click at [761, 174] on span ": تواصل معه" at bounding box center [755, 177] width 65 height 7
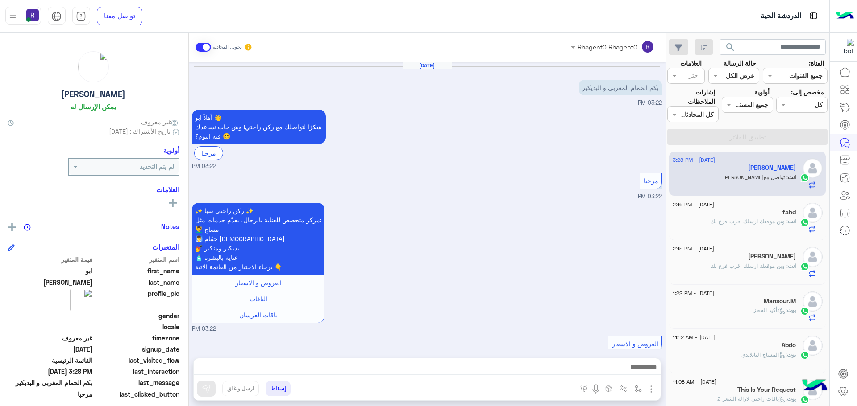
scroll to position [492, 0]
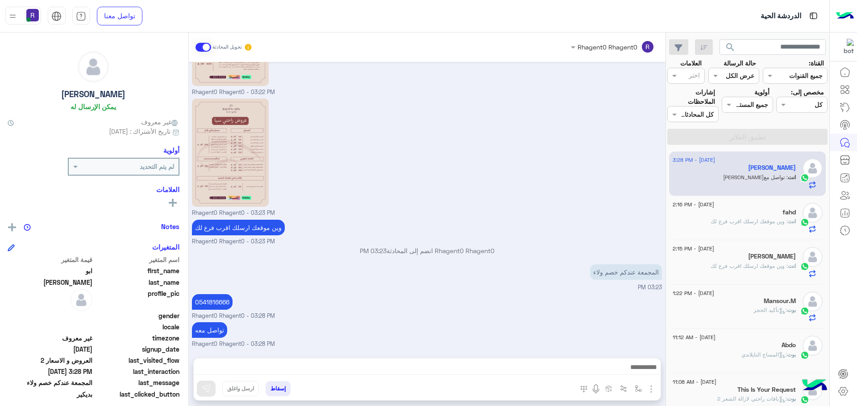
click at [734, 219] on span ": وين موقعك ارسلك اقرب فرع لك" at bounding box center [748, 221] width 77 height 7
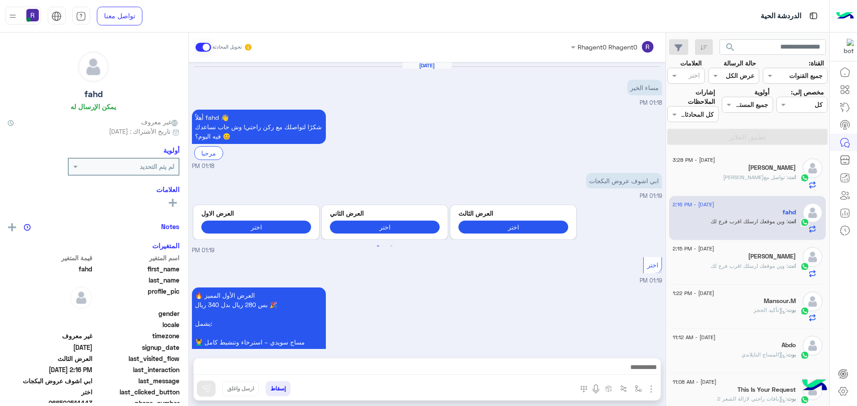
scroll to position [931, 0]
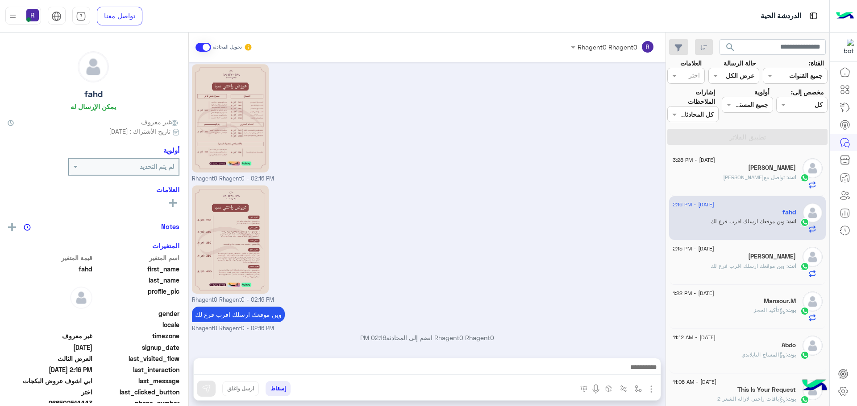
click at [731, 179] on div "انت : تواصل معه" at bounding box center [733, 182] width 123 height 16
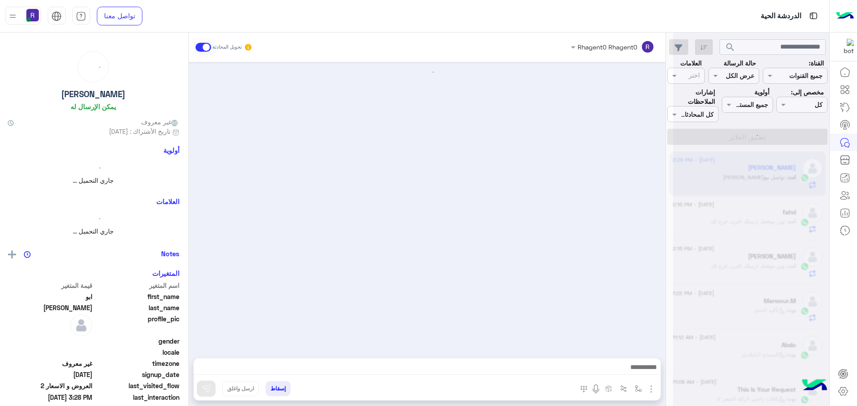
scroll to position [492, 0]
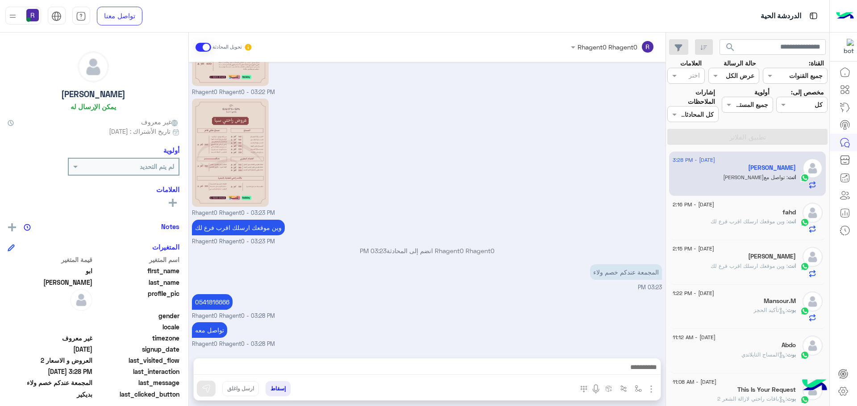
click at [752, 218] on p "انت : وين موقعك ارسلك اقرب فرع لك" at bounding box center [752, 222] width 85 height 8
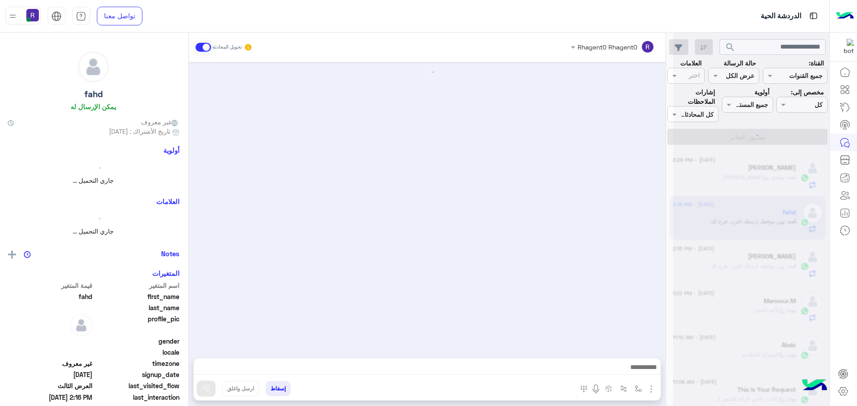
click at [744, 180] on div at bounding box center [751, 207] width 156 height 406
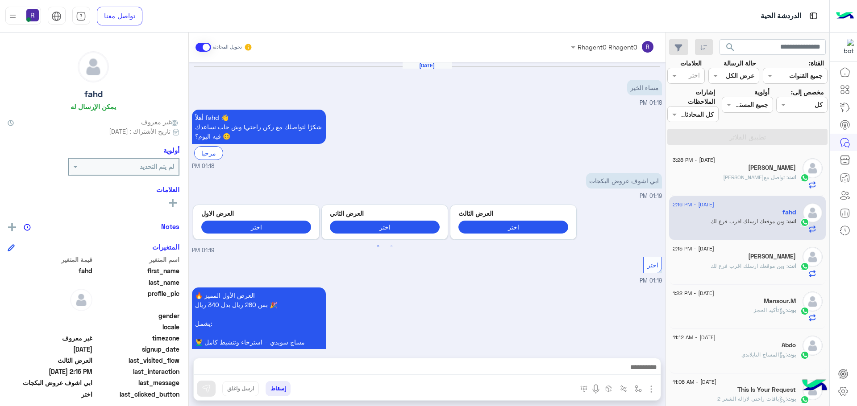
scroll to position [931, 0]
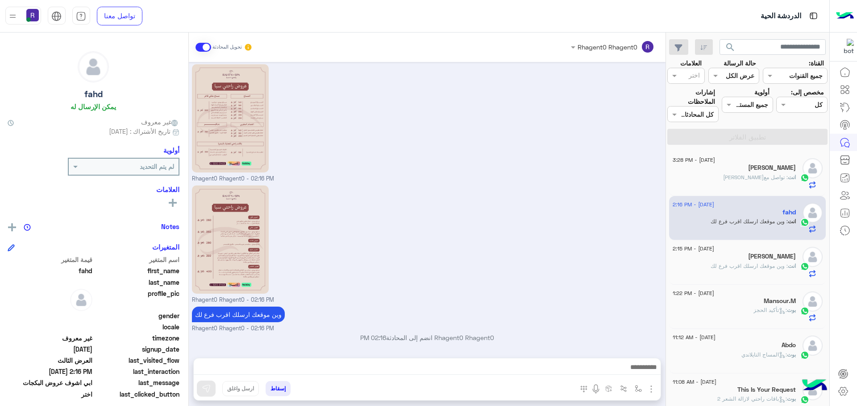
click at [746, 171] on div "ابو منصور" at bounding box center [733, 168] width 123 height 9
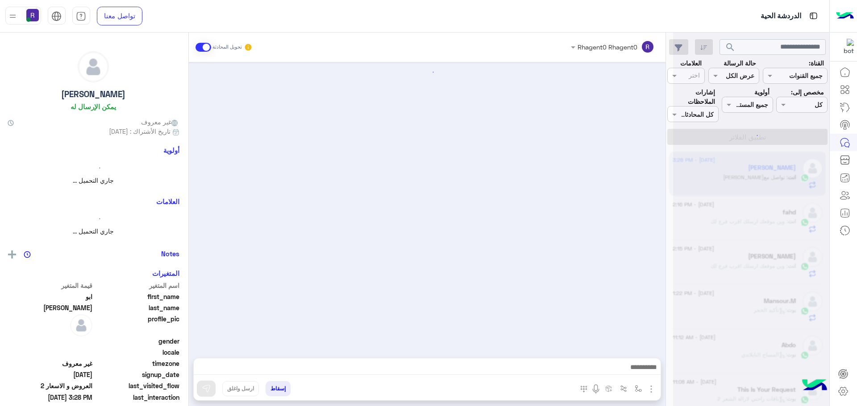
scroll to position [492, 0]
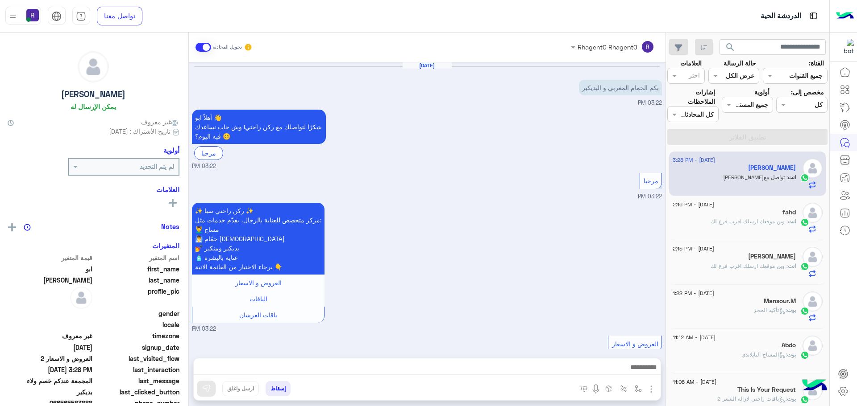
scroll to position [492, 0]
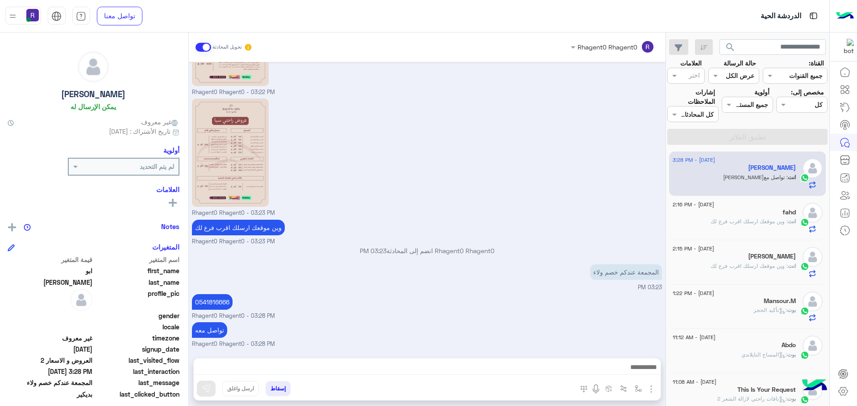
click at [749, 220] on span ": وين موقعك ارسلك اقرب فرع لك" at bounding box center [748, 221] width 77 height 7
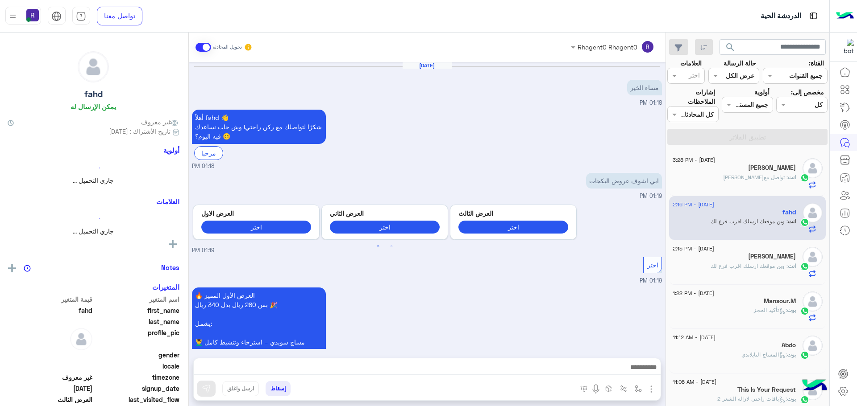
scroll to position [931, 0]
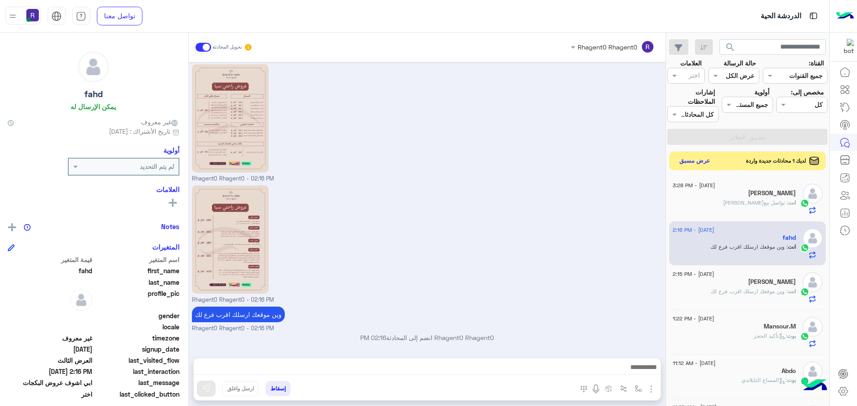
click at [692, 161] on button "عرض مسبق" at bounding box center [694, 161] width 37 height 12
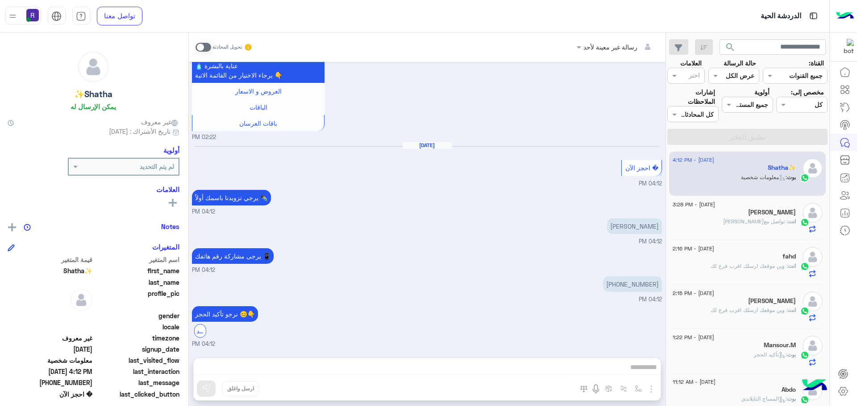
scroll to position [1333, 0]
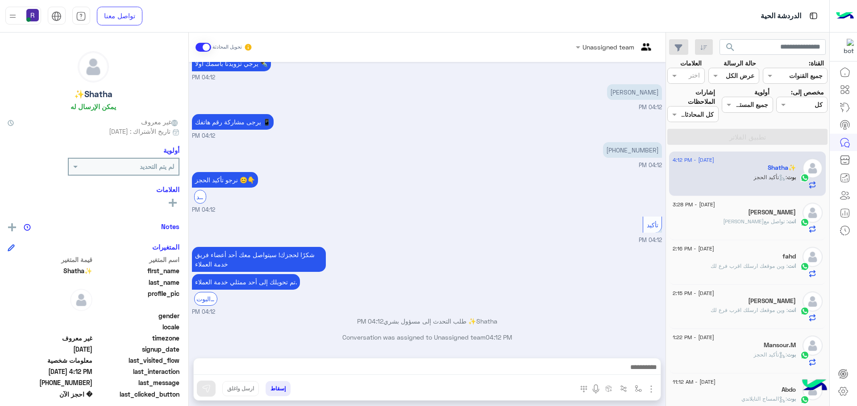
click at [776, 223] on span ": تواصل معه" at bounding box center [755, 221] width 65 height 7
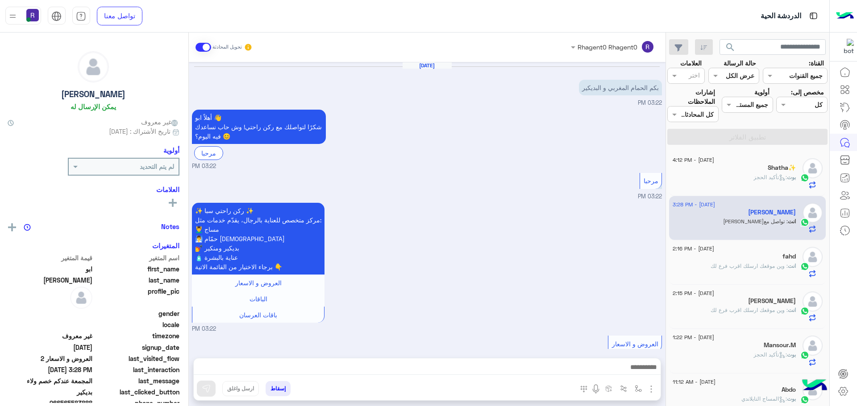
scroll to position [492, 0]
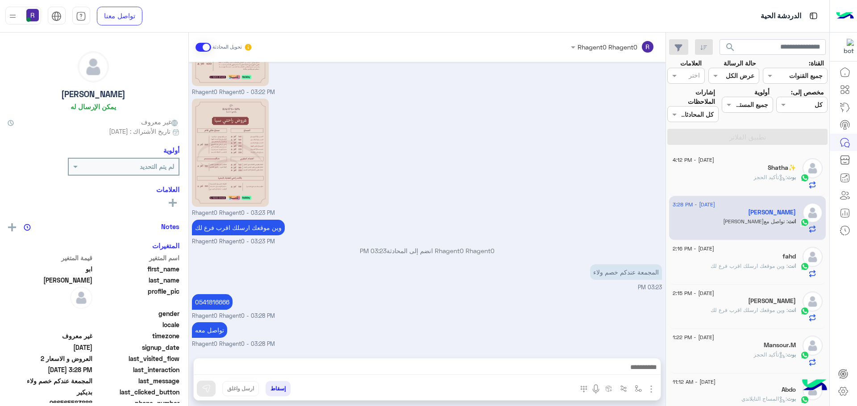
click at [734, 174] on div "بوت : تأكيد الحجز" at bounding box center [733, 182] width 123 height 16
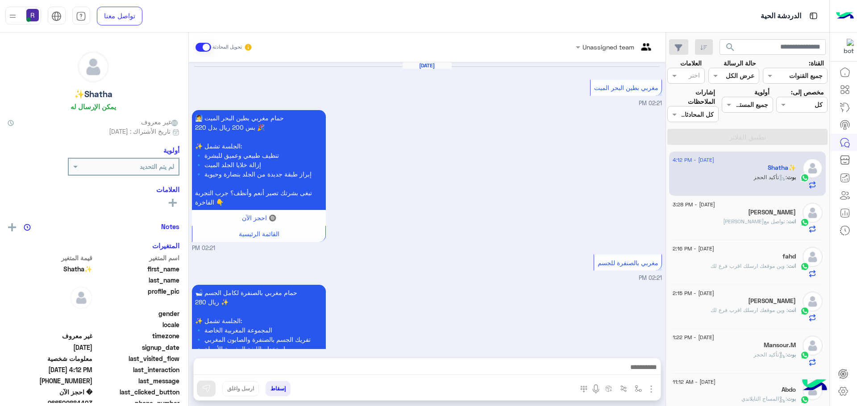
scroll to position [926, 0]
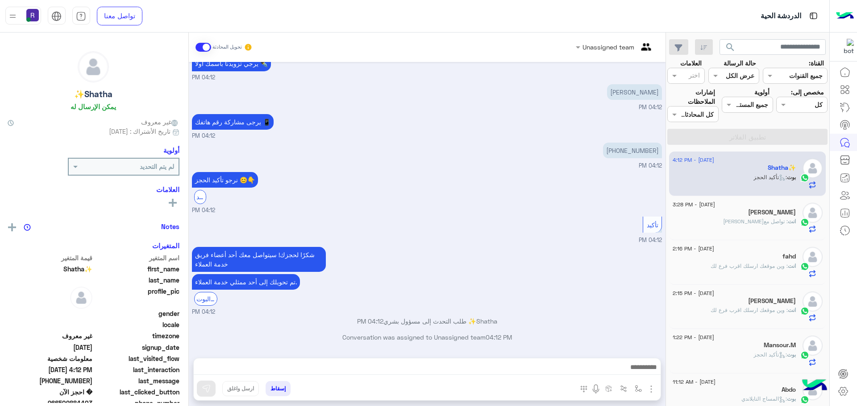
click at [754, 221] on div "انت : تواصل معه" at bounding box center [733, 226] width 123 height 16
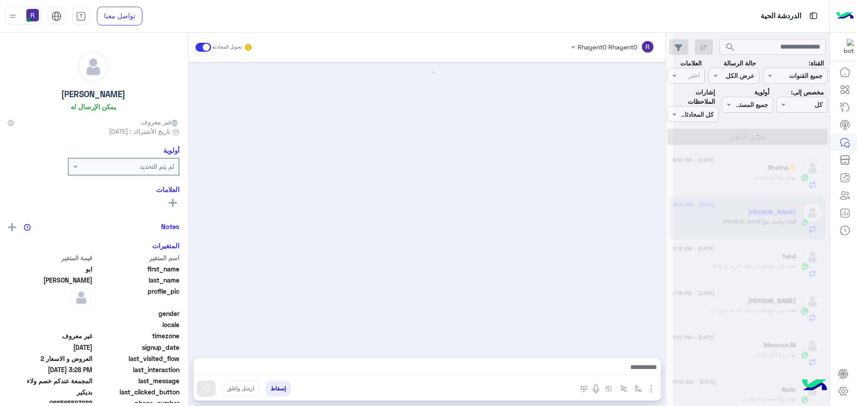
scroll to position [492, 0]
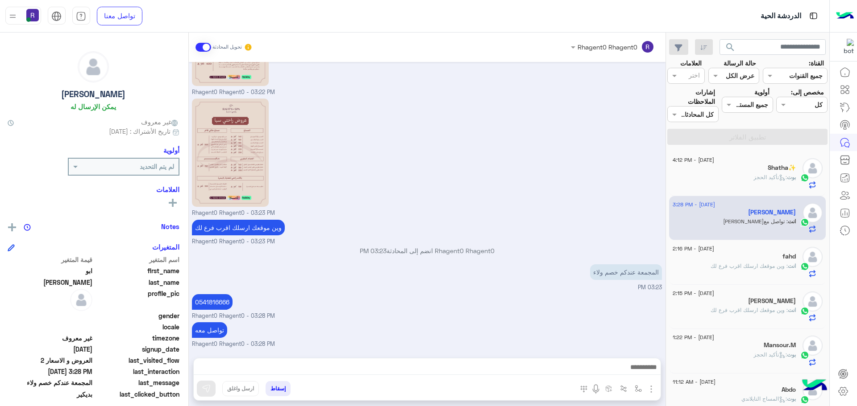
click at [744, 178] on div "بوت : تأكيد الحجز" at bounding box center [733, 182] width 123 height 16
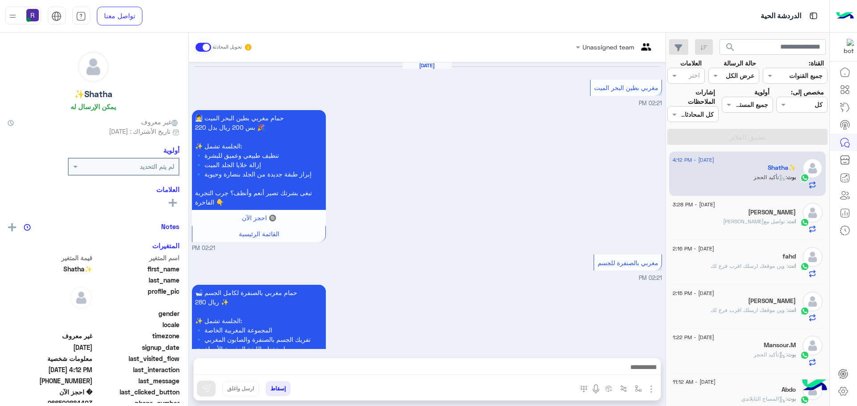
scroll to position [926, 0]
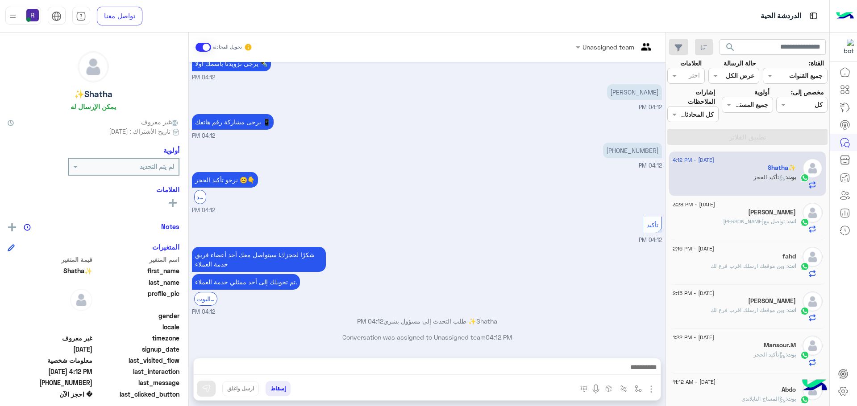
click at [757, 224] on span ": تواصل معه" at bounding box center [755, 221] width 65 height 7
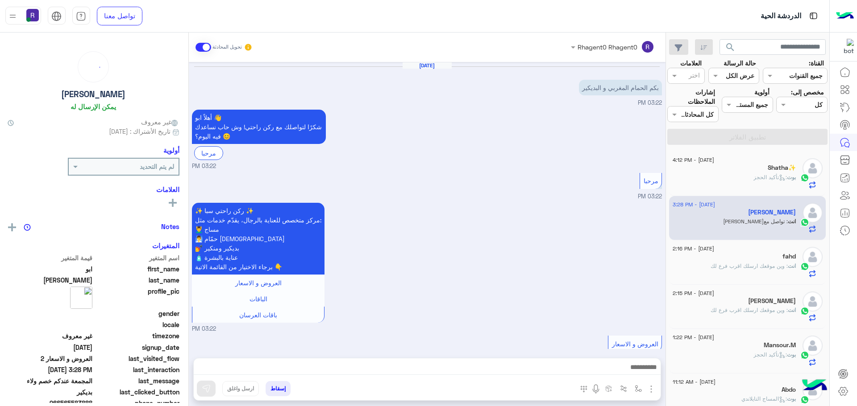
scroll to position [492, 0]
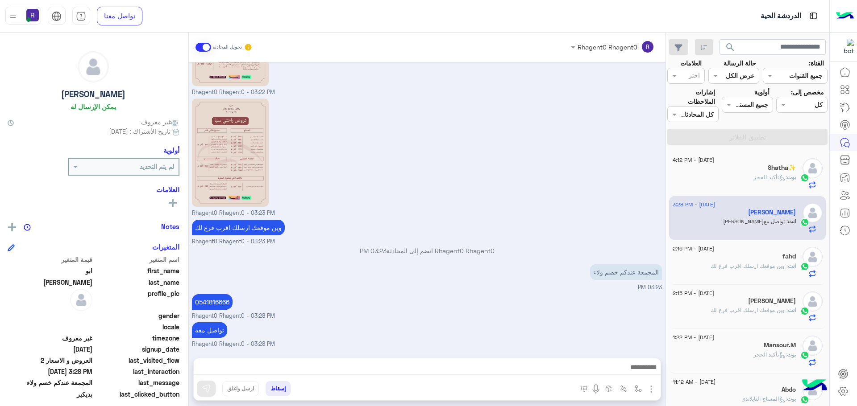
click at [758, 170] on div "Shatha✨" at bounding box center [733, 168] width 123 height 9
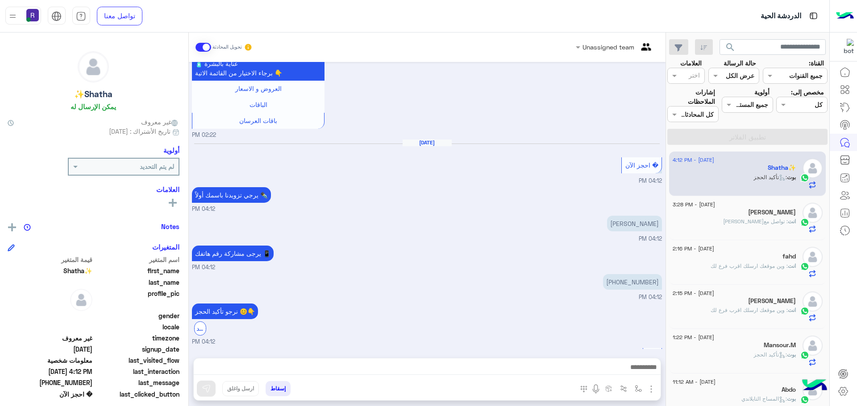
scroll to position [926, 0]
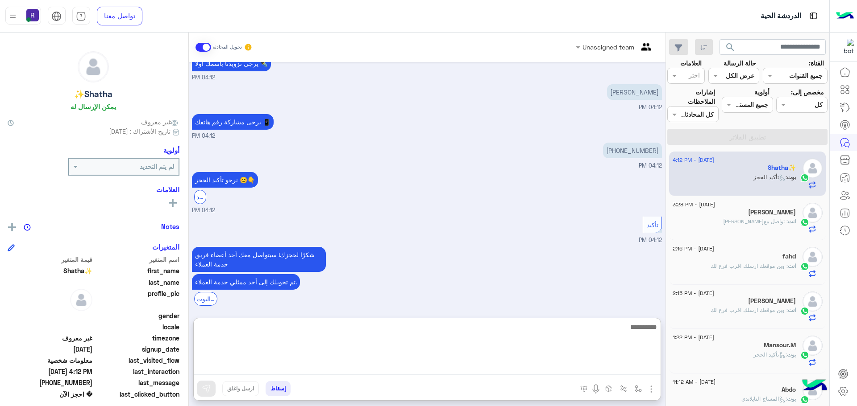
paste textarea "**********"
type textarea "**********"
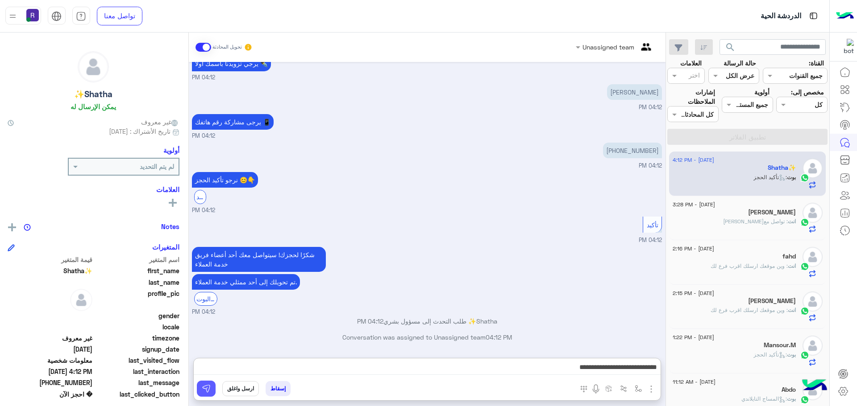
click at [210, 391] on img at bounding box center [206, 389] width 9 height 9
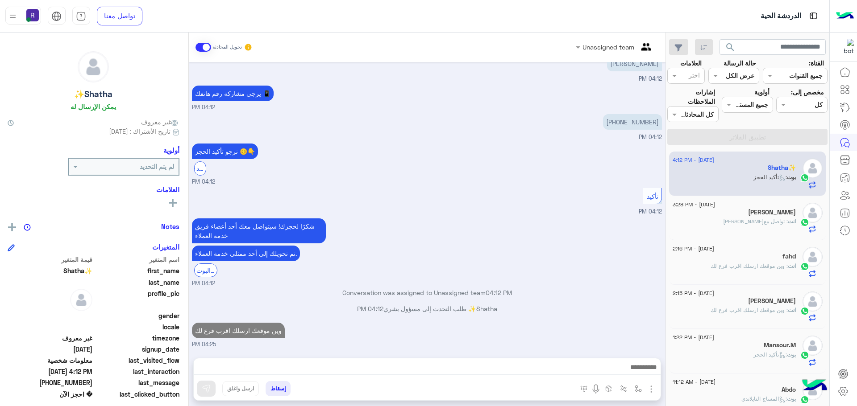
click at [755, 209] on div "[PERSON_NAME]" at bounding box center [733, 213] width 123 height 9
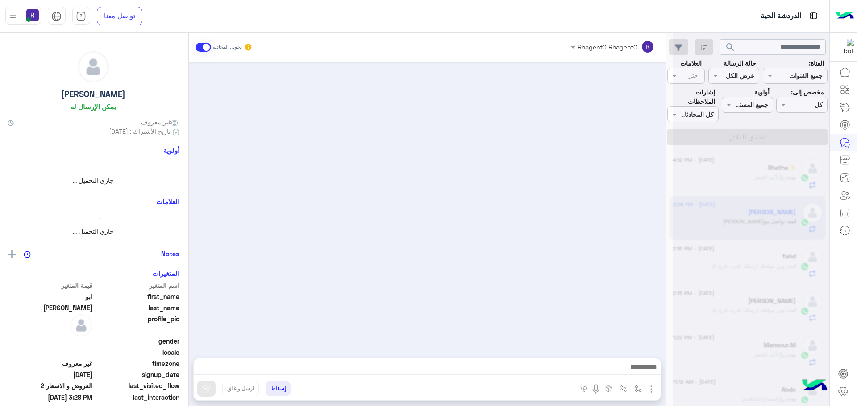
scroll to position [492, 0]
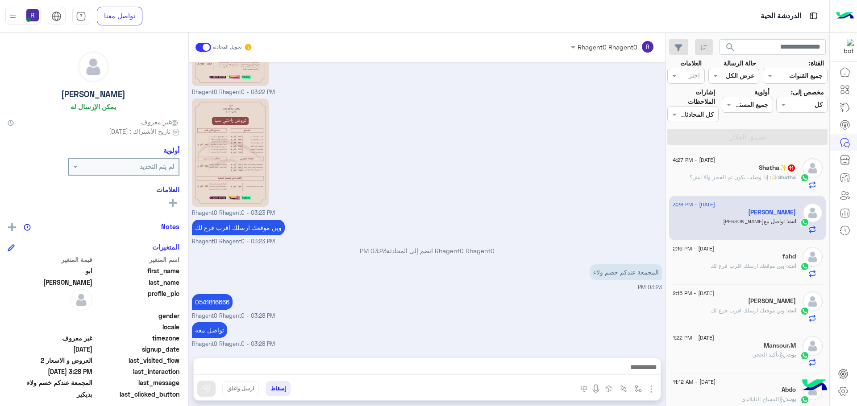
click at [789, 178] on span "Shatha✨" at bounding box center [783, 177] width 25 height 7
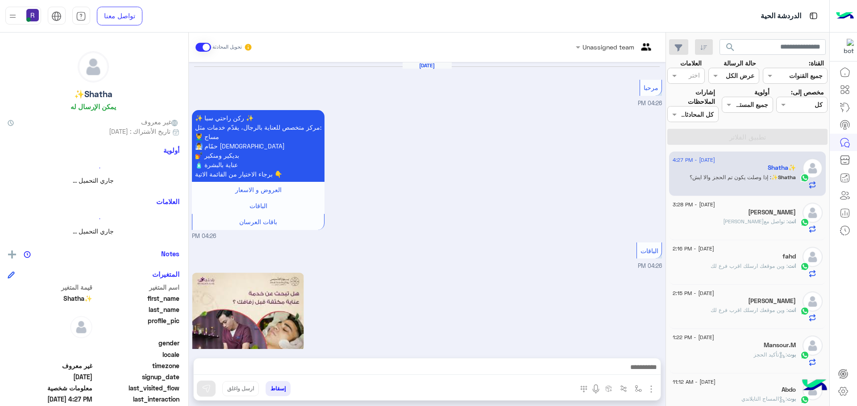
scroll to position [856, 0]
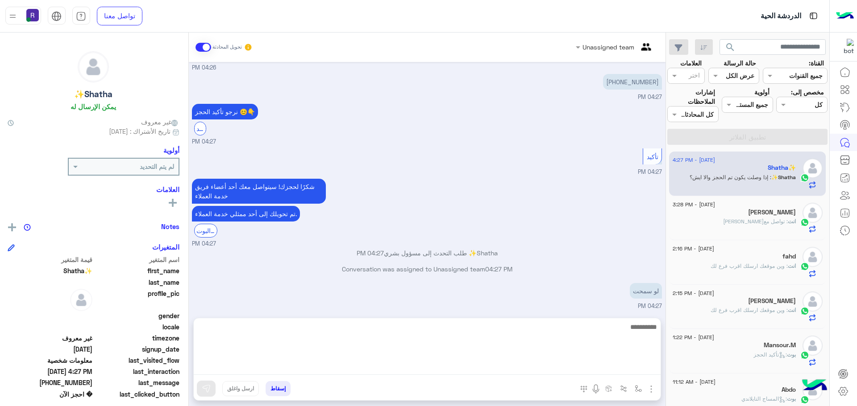
click at [482, 365] on textarea at bounding box center [427, 349] width 467 height 54
type textarea "**********"
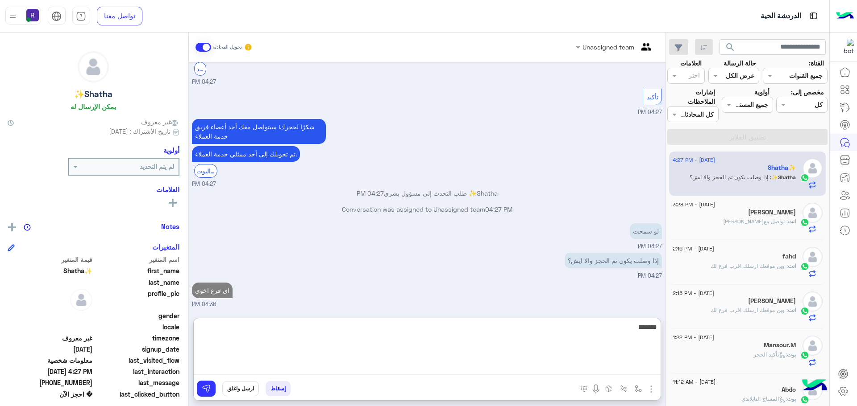
scroll to position [941, 0]
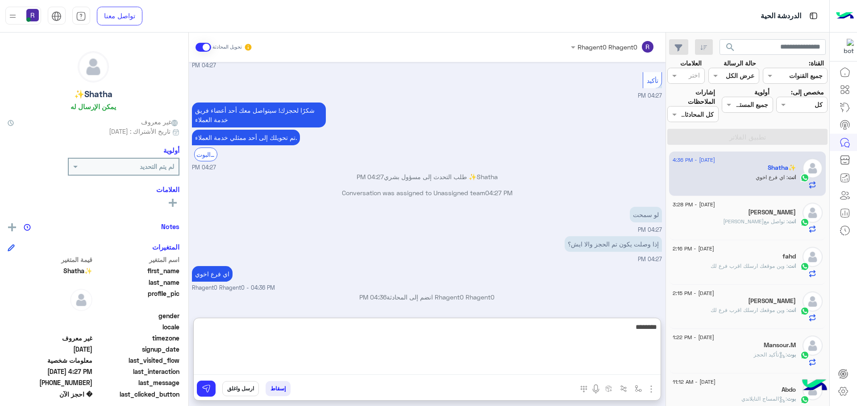
type textarea "********"
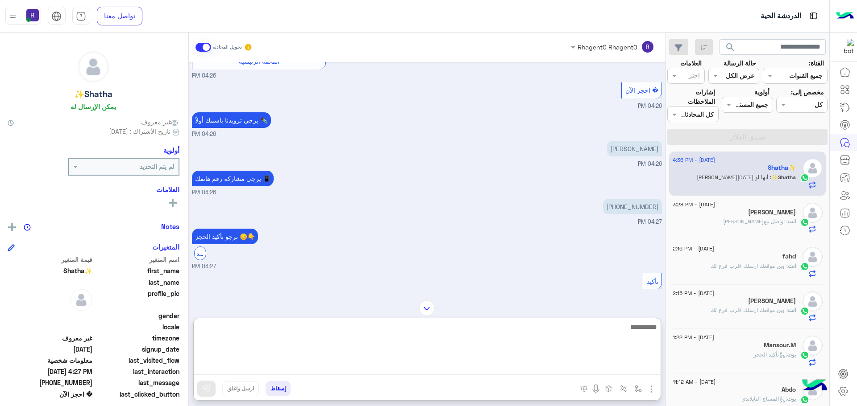
scroll to position [999, 0]
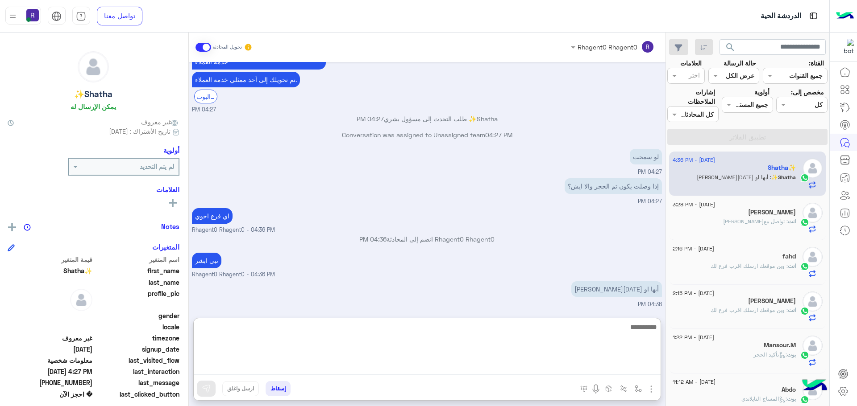
click at [426, 371] on textarea at bounding box center [427, 349] width 467 height 54
type textarea "*****"
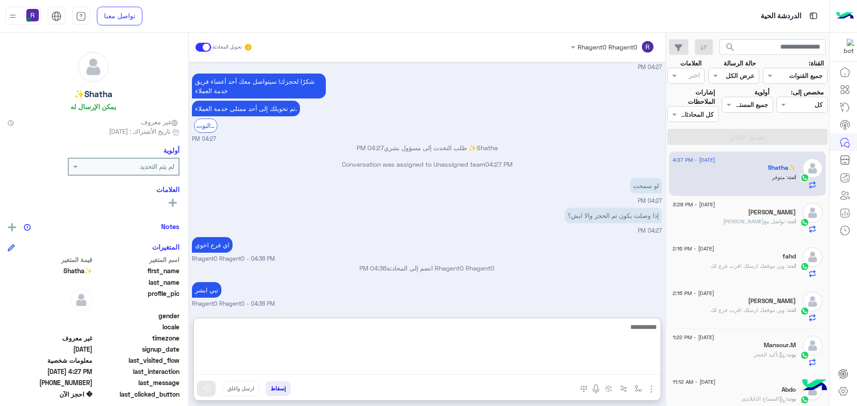
scroll to position [1654, 0]
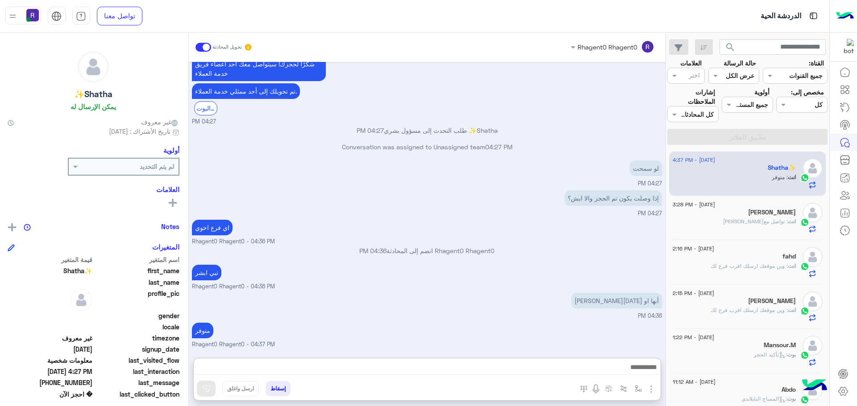
click at [751, 223] on div "انت : تواصل معه" at bounding box center [733, 226] width 123 height 16
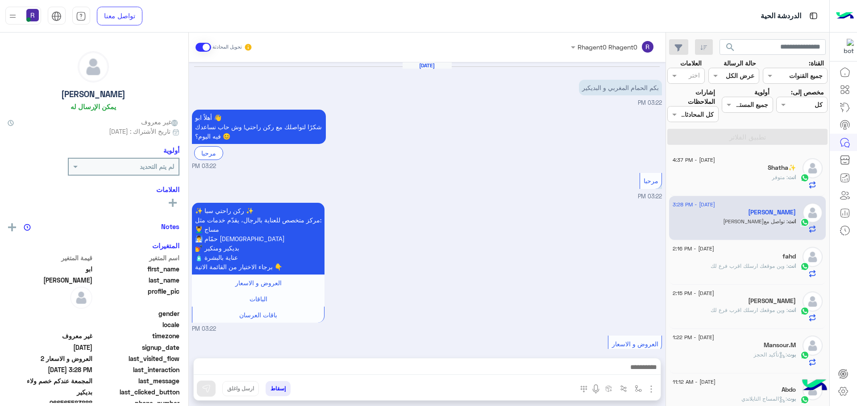
scroll to position [492, 0]
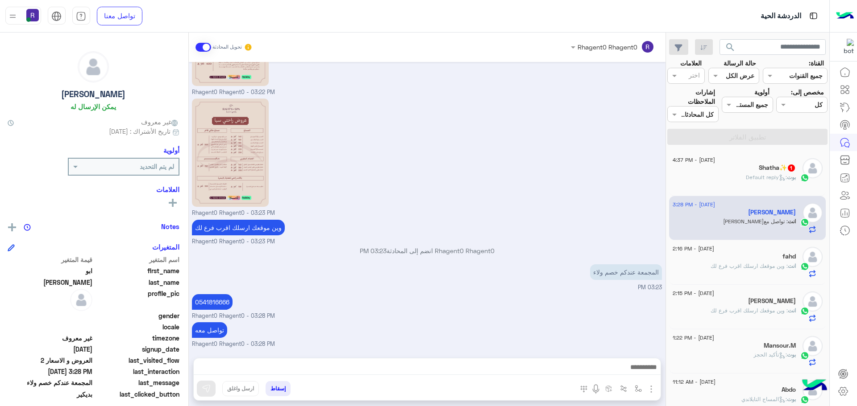
click at [785, 179] on span ": Default reply" at bounding box center [766, 177] width 41 height 7
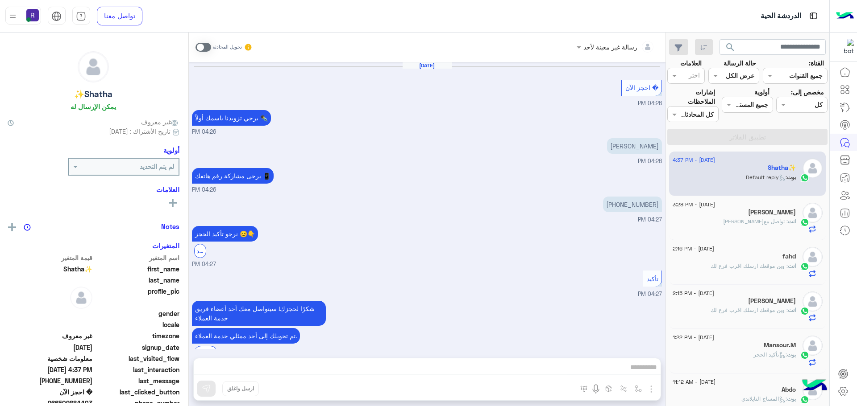
scroll to position [354, 0]
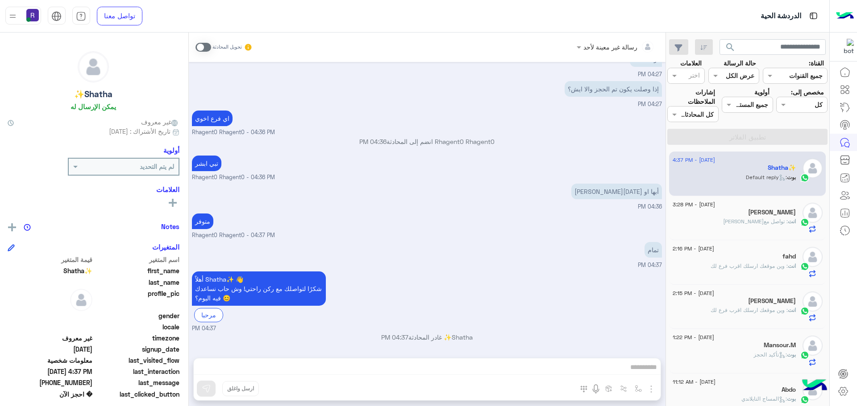
click at [206, 47] on span at bounding box center [203, 47] width 16 height 9
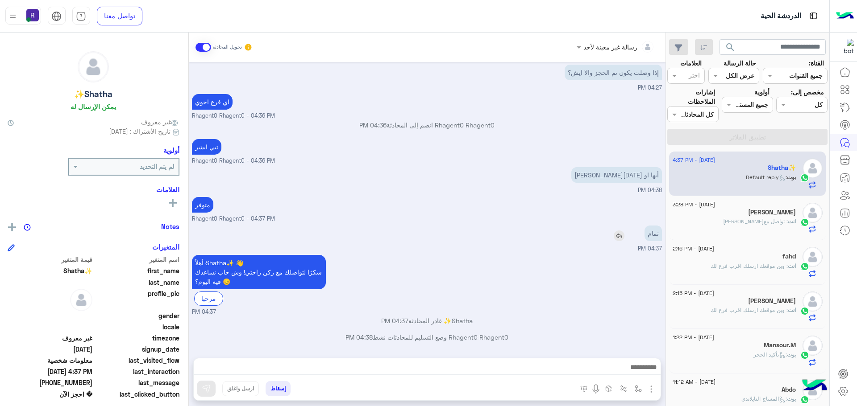
click at [621, 234] on img at bounding box center [619, 236] width 11 height 11
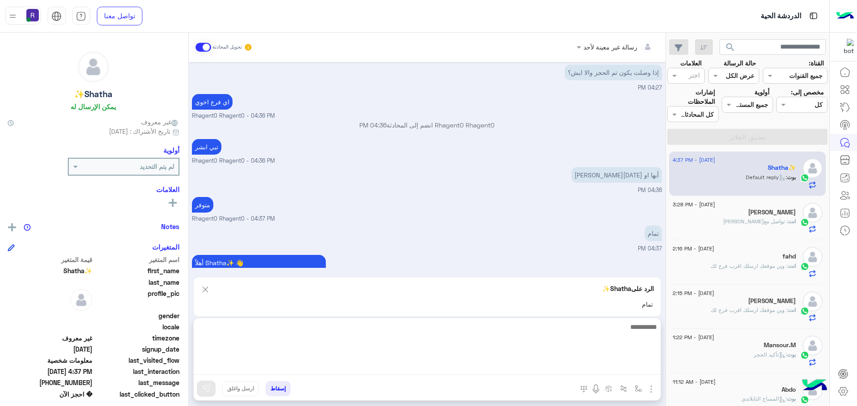
click at [444, 369] on textarea at bounding box center [427, 349] width 467 height 54
type textarea "**"
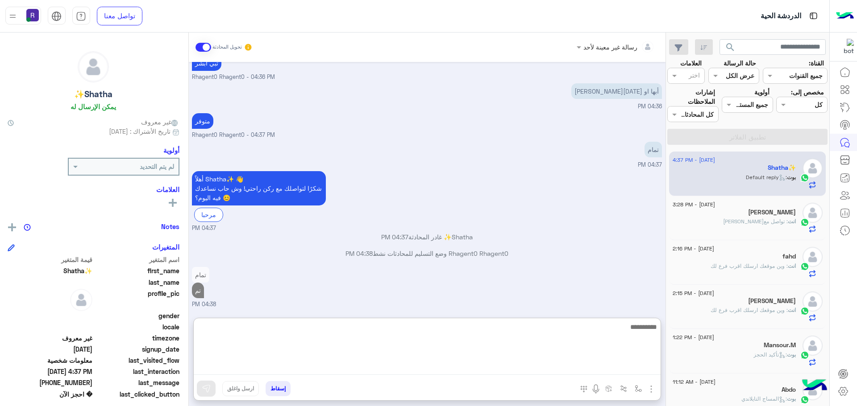
scroll to position [471, 0]
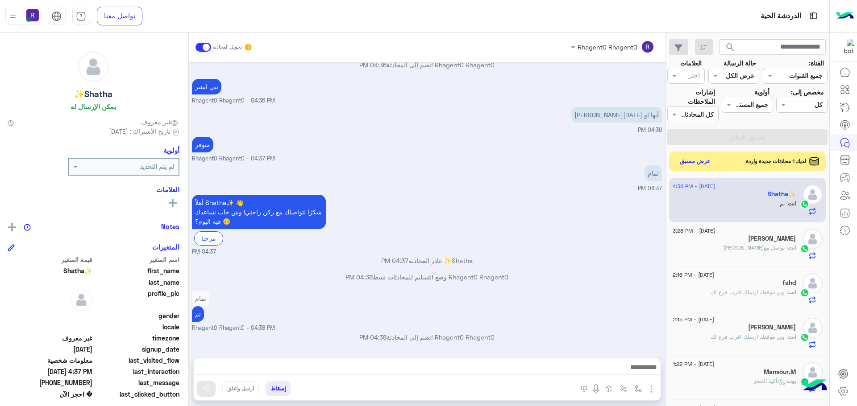
click at [578, 236] on div "Sep 6, 2025 � احجز الآن 04:26 PM يرجي تزويدنا باسمك أولاً ✒️ 04:26 PM محمد بن ج…" at bounding box center [427, 205] width 477 height 287
click at [709, 164] on button "عرض مسبق" at bounding box center [694, 161] width 37 height 12
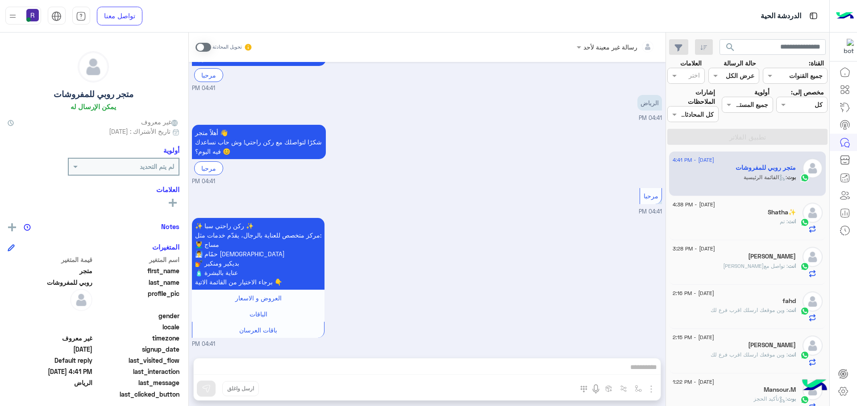
scroll to position [701, 0]
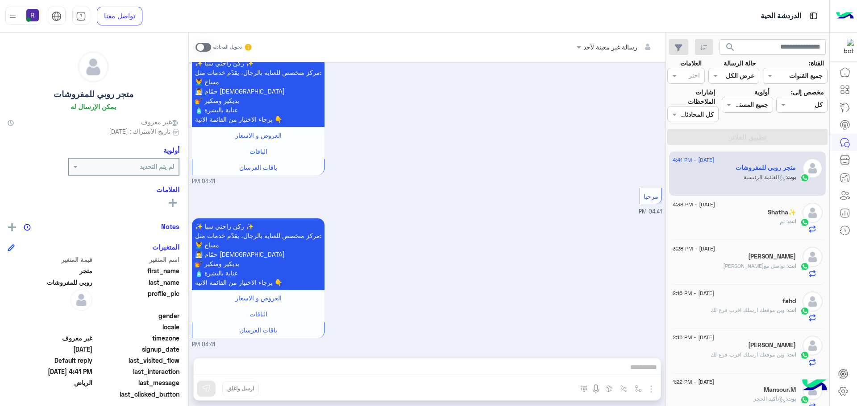
click at [741, 220] on div "انت : تم" at bounding box center [733, 226] width 123 height 16
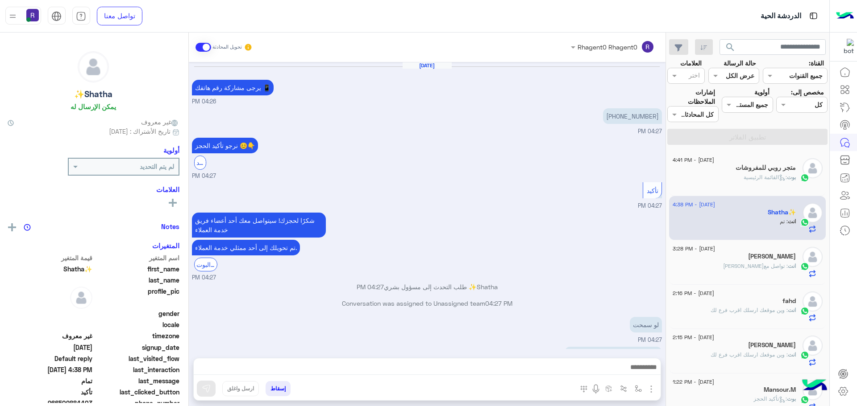
scroll to position [343, 0]
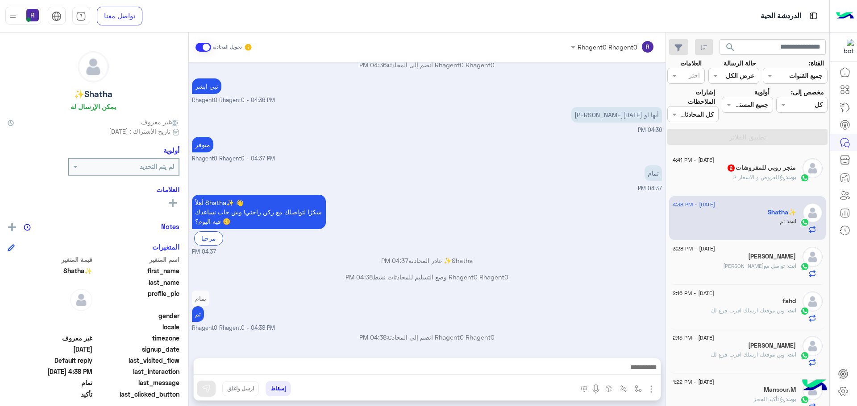
click at [734, 174] on span ": العروض و الاسعار 2" at bounding box center [760, 177] width 54 height 7
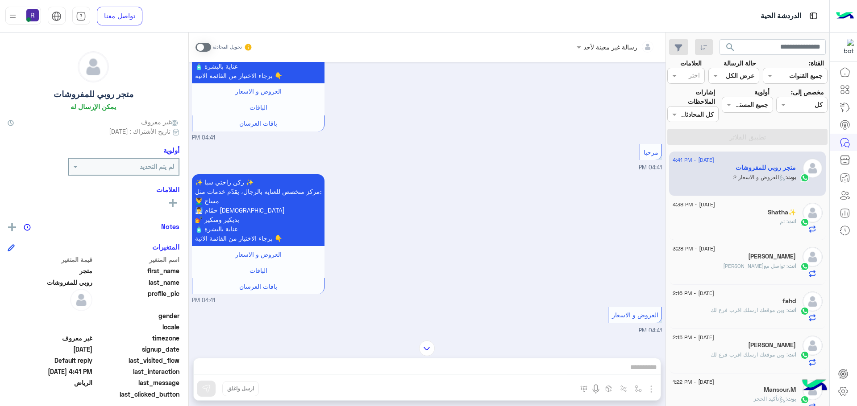
scroll to position [845, 0]
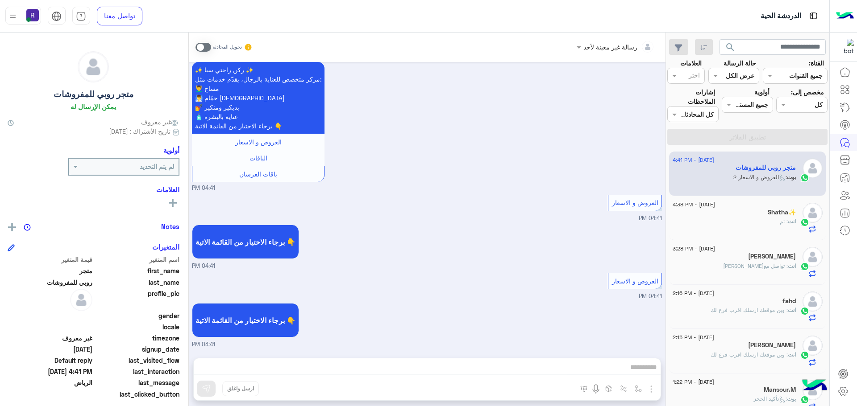
click at [207, 45] on span at bounding box center [203, 47] width 16 height 9
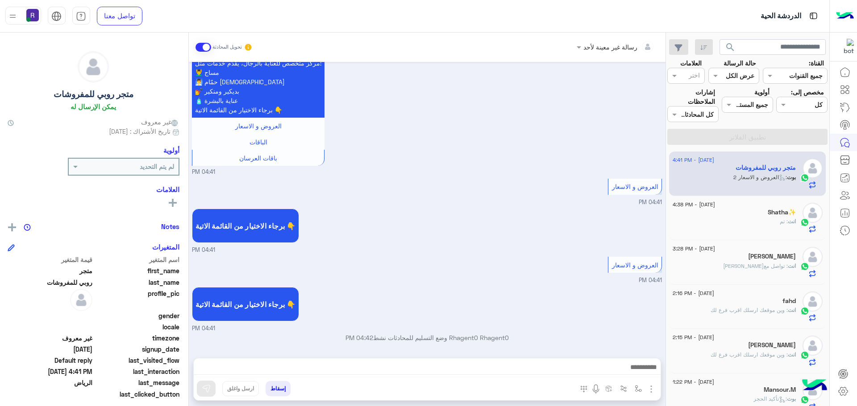
click at [653, 388] on img "button" at bounding box center [651, 389] width 11 height 11
click at [639, 367] on span "الصور" at bounding box center [634, 370] width 17 height 10
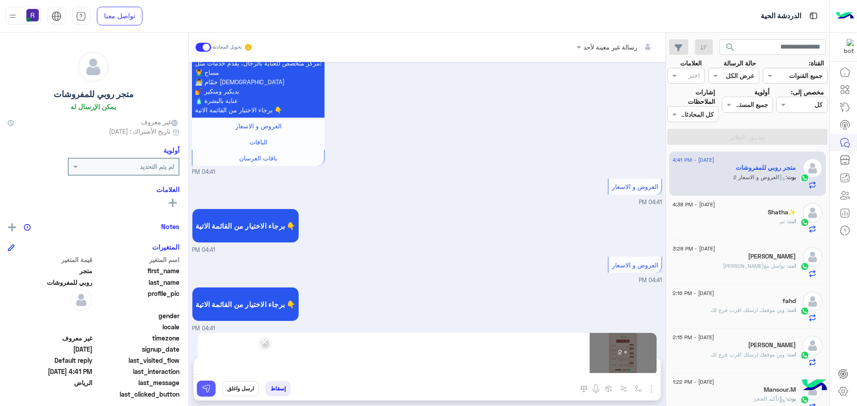
click at [203, 387] on button at bounding box center [206, 389] width 19 height 16
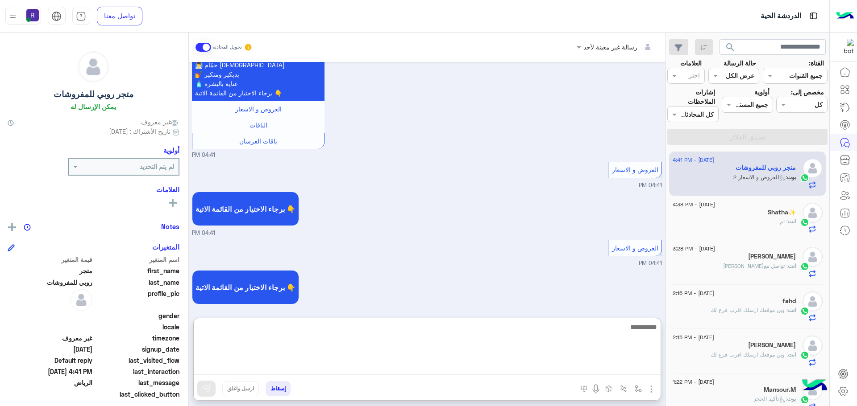
paste textarea "**********"
type textarea "**********"
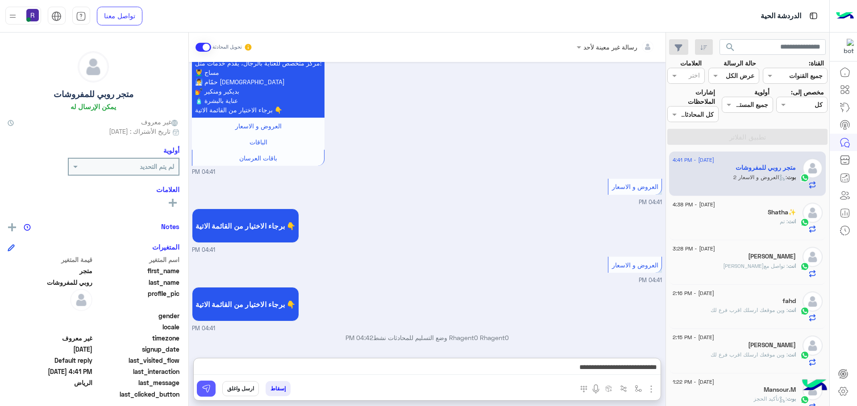
click at [205, 387] on img at bounding box center [206, 389] width 9 height 9
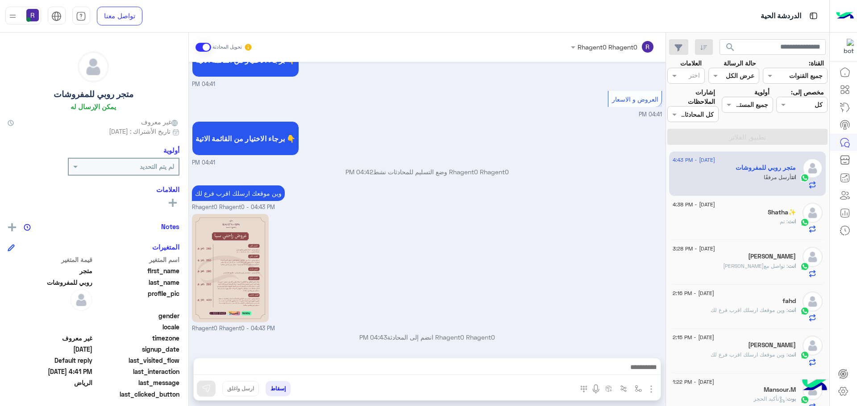
scroll to position [1148, 0]
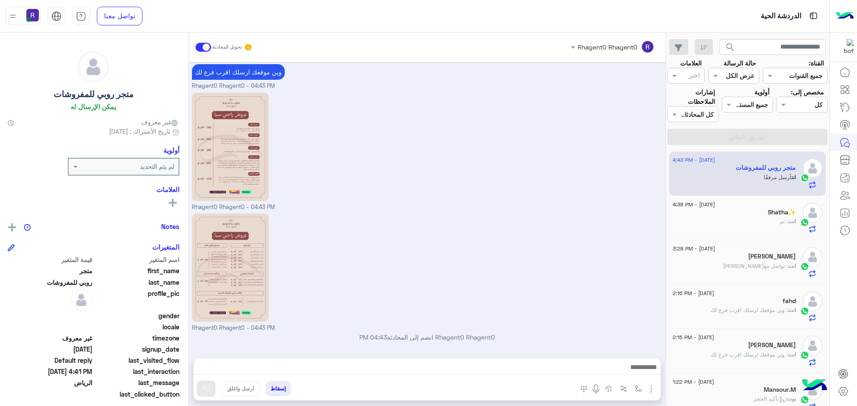
click at [767, 219] on div "انت : تم" at bounding box center [733, 226] width 123 height 16
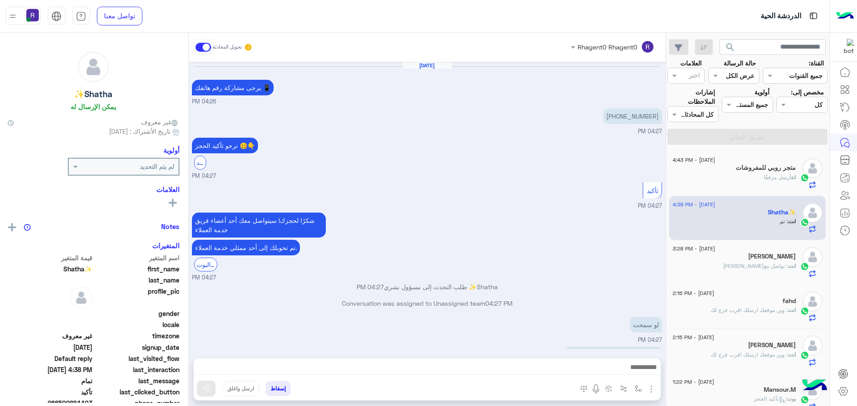
scroll to position [343, 0]
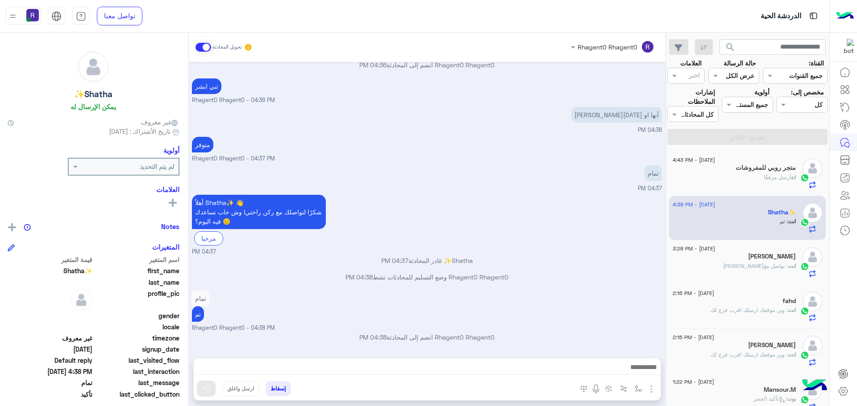
click at [767, 260] on div "[PERSON_NAME]" at bounding box center [733, 257] width 123 height 9
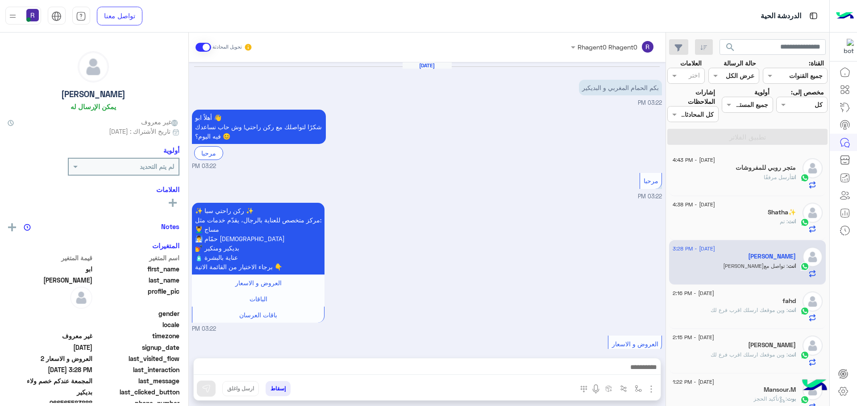
scroll to position [492, 0]
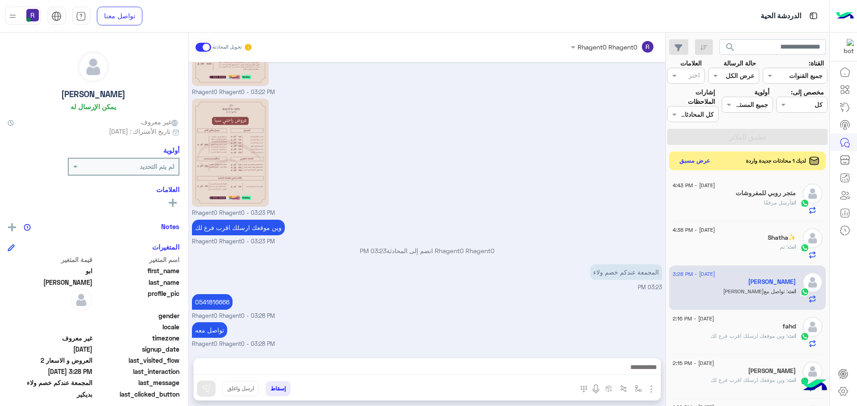
click at [691, 164] on button "عرض مسبق" at bounding box center [694, 161] width 37 height 12
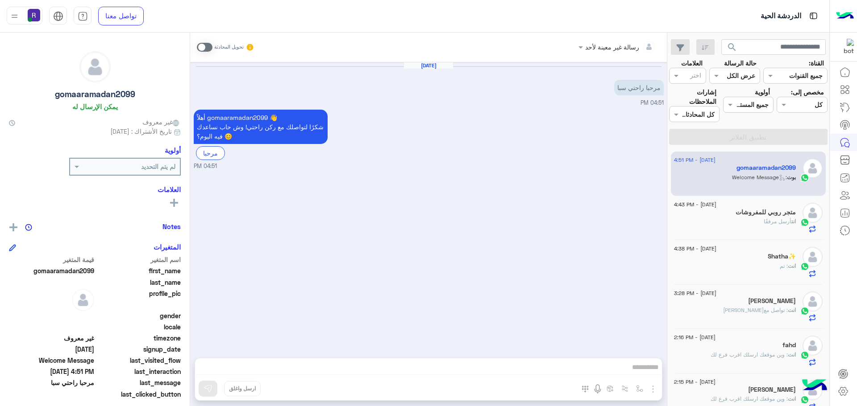
click at [208, 47] on span at bounding box center [205, 47] width 16 height 9
click at [649, 388] on img "button" at bounding box center [652, 389] width 11 height 11
click at [648, 377] on button "الصور" at bounding box center [639, 370] width 38 height 18
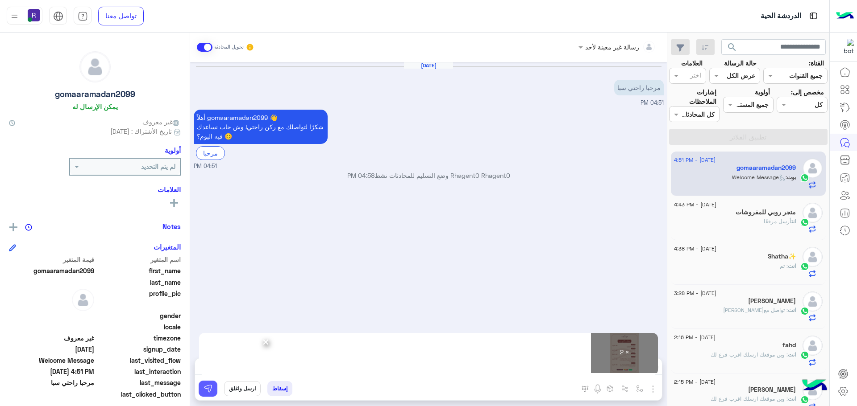
click at [205, 390] on img at bounding box center [207, 389] width 9 height 9
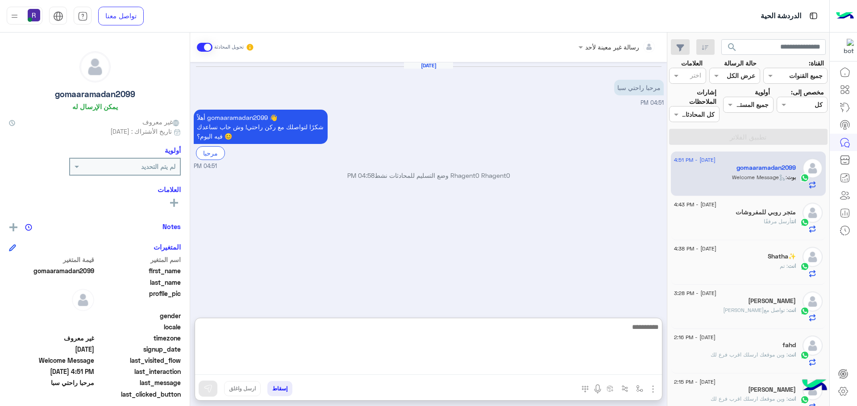
paste textarea "**********"
type textarea "**********"
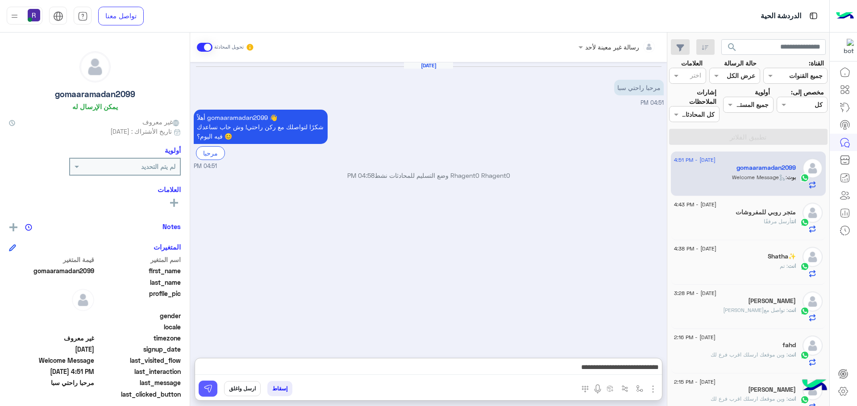
click at [211, 394] on button at bounding box center [208, 389] width 19 height 16
click at [770, 223] on span "أرسل مرفقًا" at bounding box center [777, 221] width 28 height 7
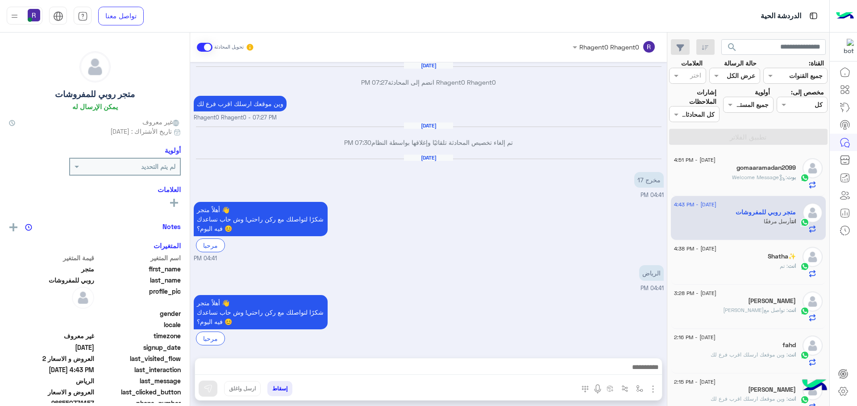
scroll to position [810, 0]
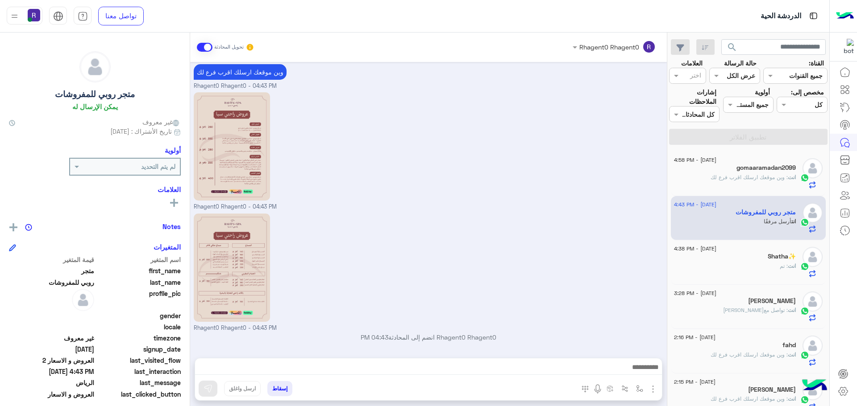
click at [752, 176] on span ": وين موقعك ارسلك اقرب فرع لك" at bounding box center [748, 177] width 77 height 7
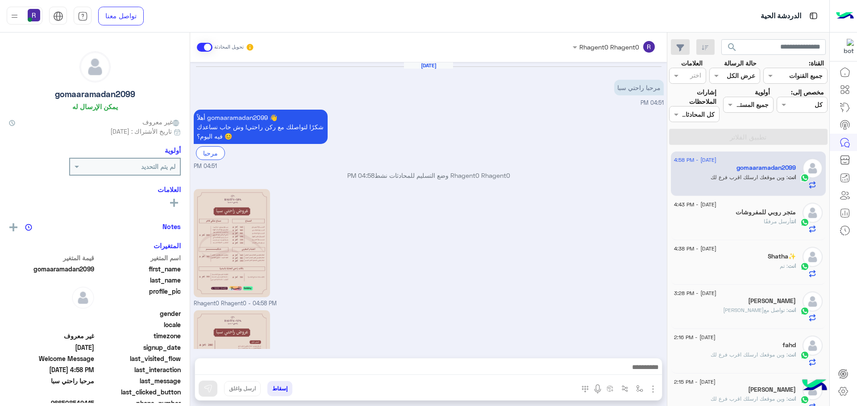
scroll to position [125, 0]
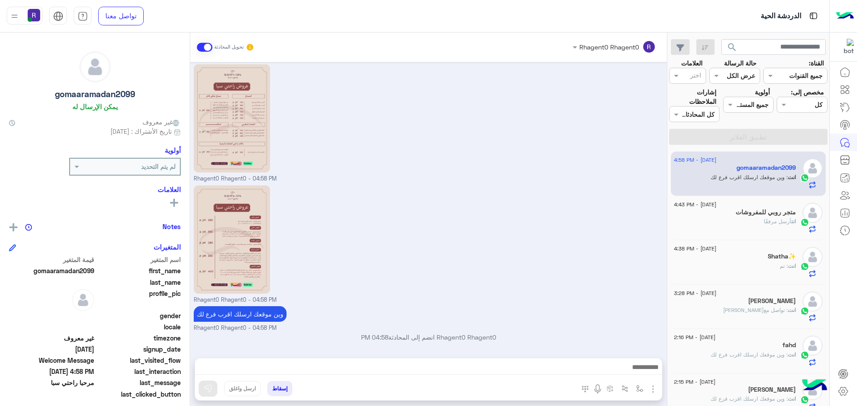
click at [740, 212] on h5 "متجر روبي للمفروشات" at bounding box center [765, 213] width 60 height 8
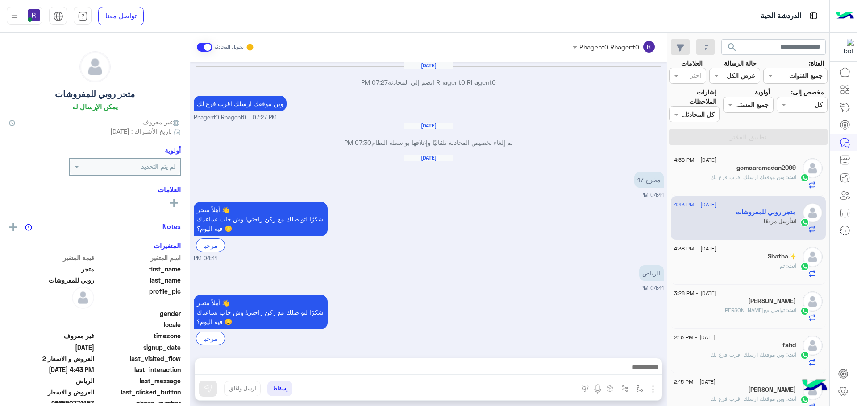
scroll to position [810, 0]
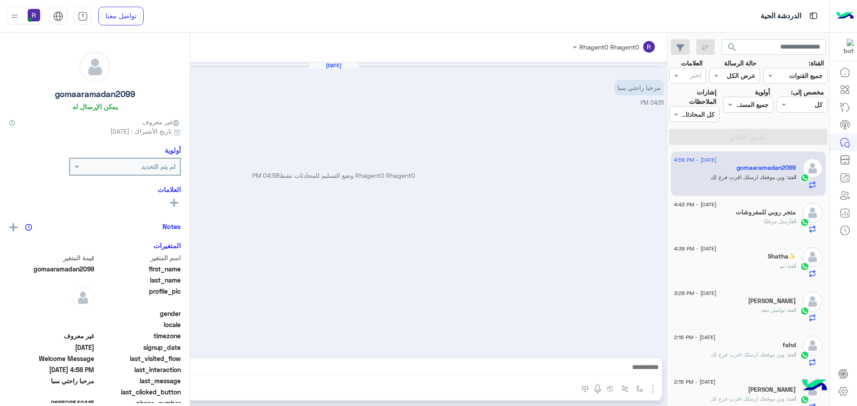
scroll to position [125, 0]
